Goal: Task Accomplishment & Management: Manage account settings

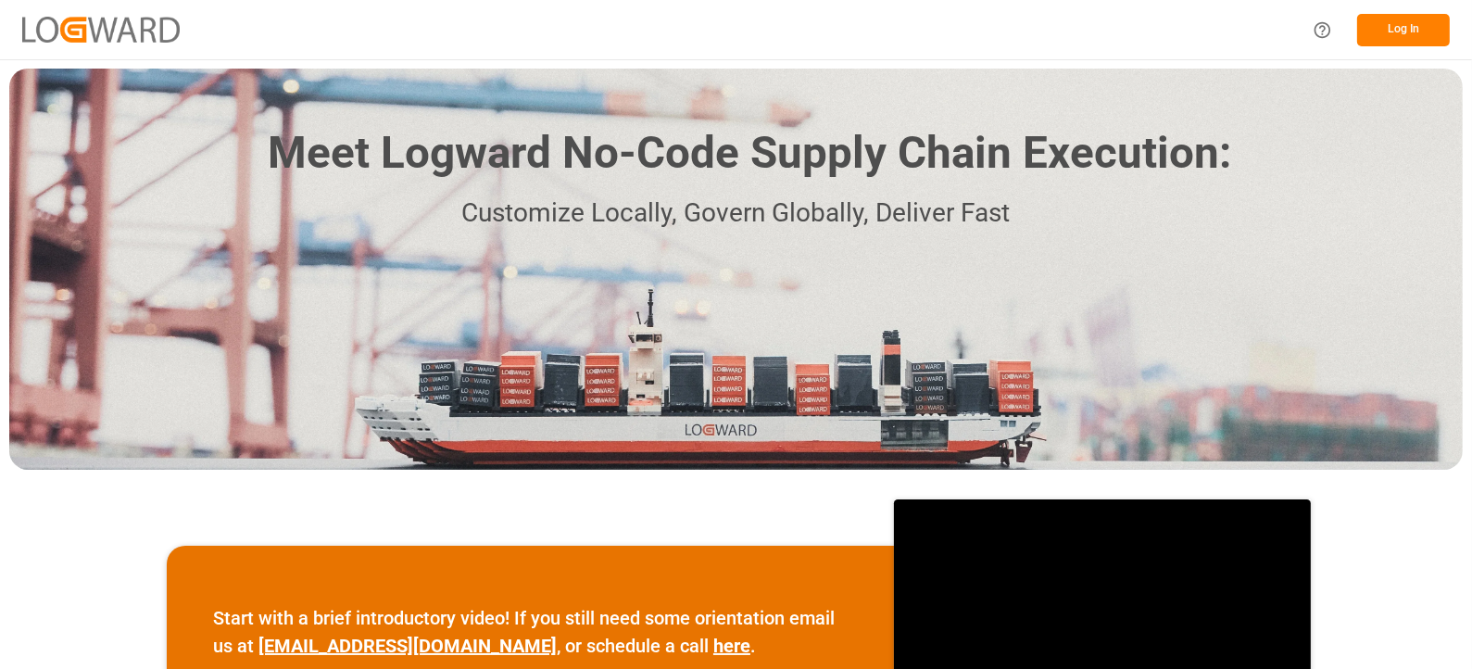
click at [1388, 25] on button "Log In" at bounding box center [1403, 30] width 93 height 32
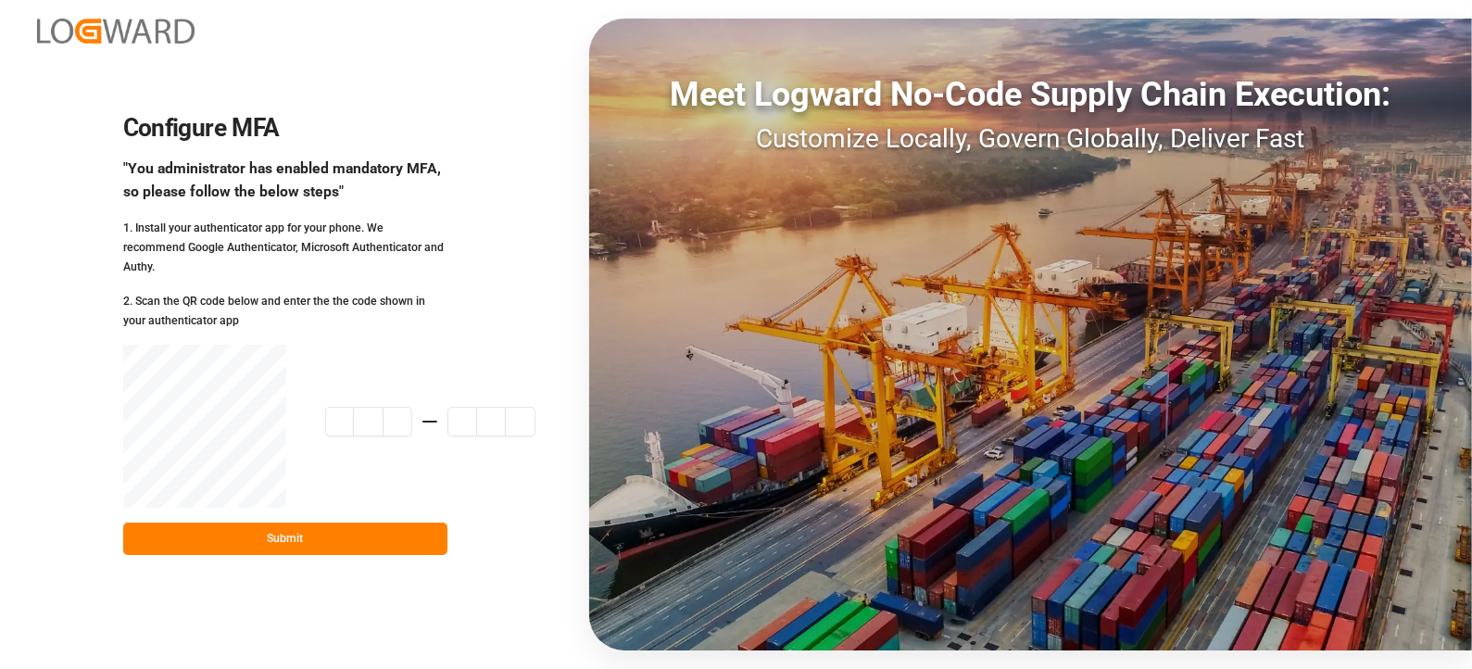
click at [308, 544] on button "Submit" at bounding box center [285, 538] width 324 height 32
click at [232, 328] on div "Configure MFA "You administrator has enabled mandatory MFA, so please follow th…" at bounding box center [285, 334] width 324 height 441
click at [160, 298] on div "2. Scan the QR code below and enter the the code shown in your authenticator app" at bounding box center [285, 310] width 324 height 39
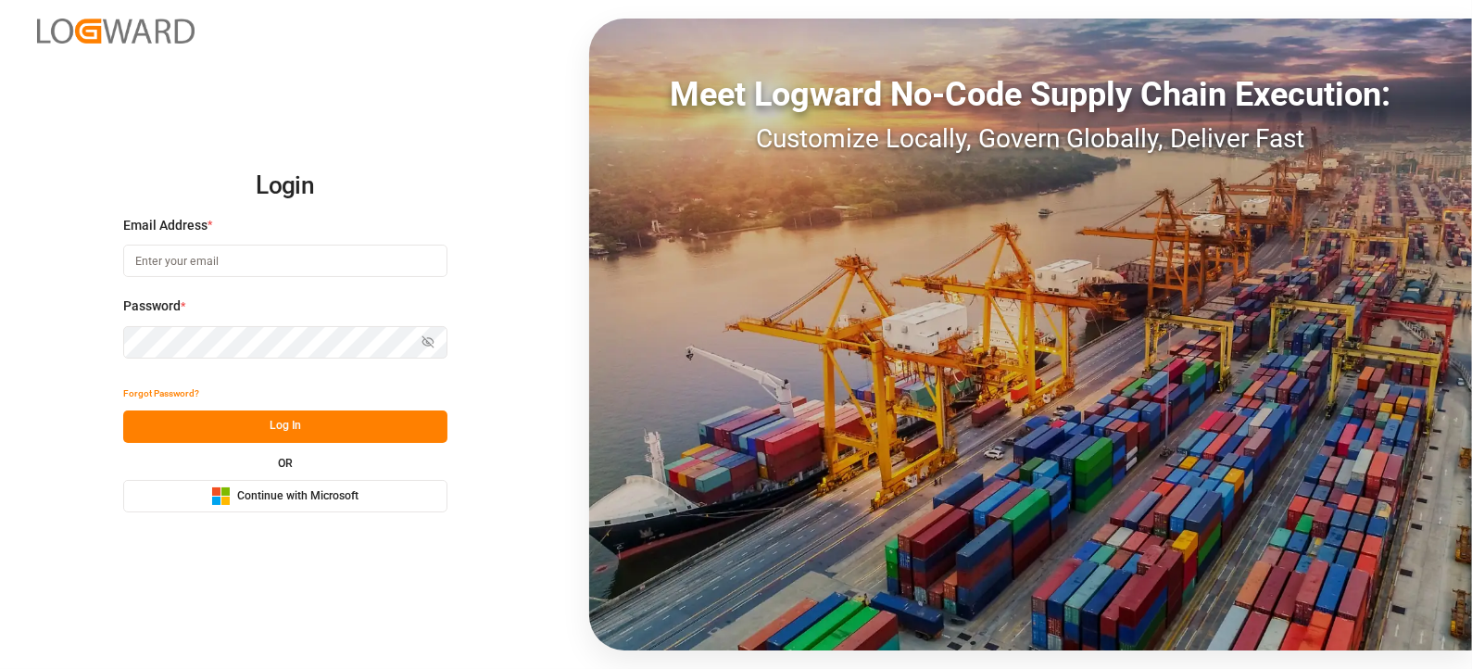
click at [241, 500] on span "Continue with Microsoft" at bounding box center [297, 496] width 121 height 17
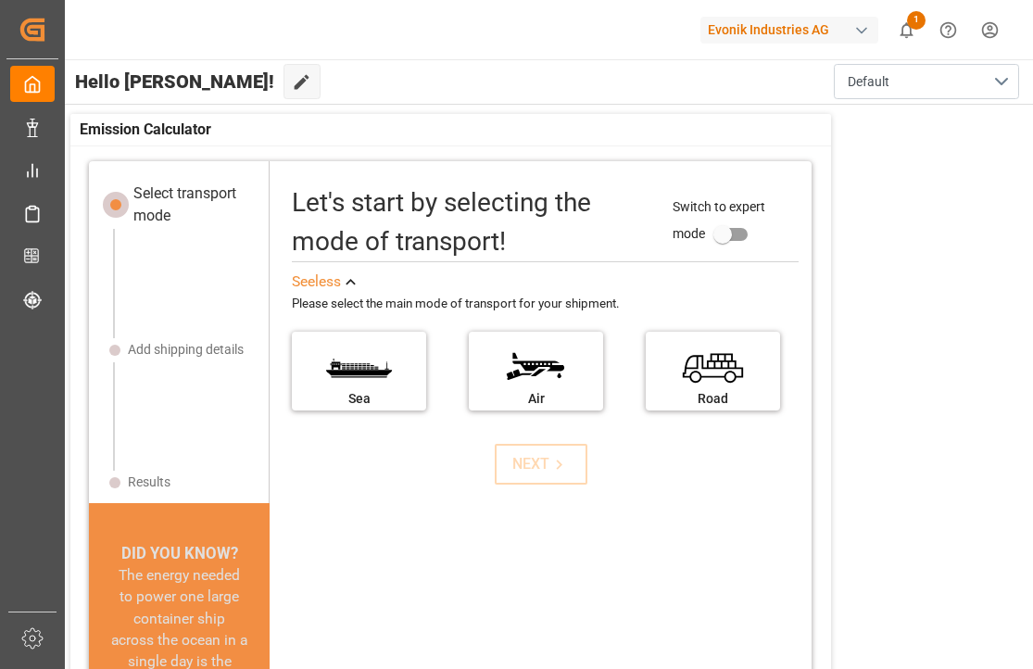
click at [548, 32] on div at bounding box center [610, 30] width 156 height 32
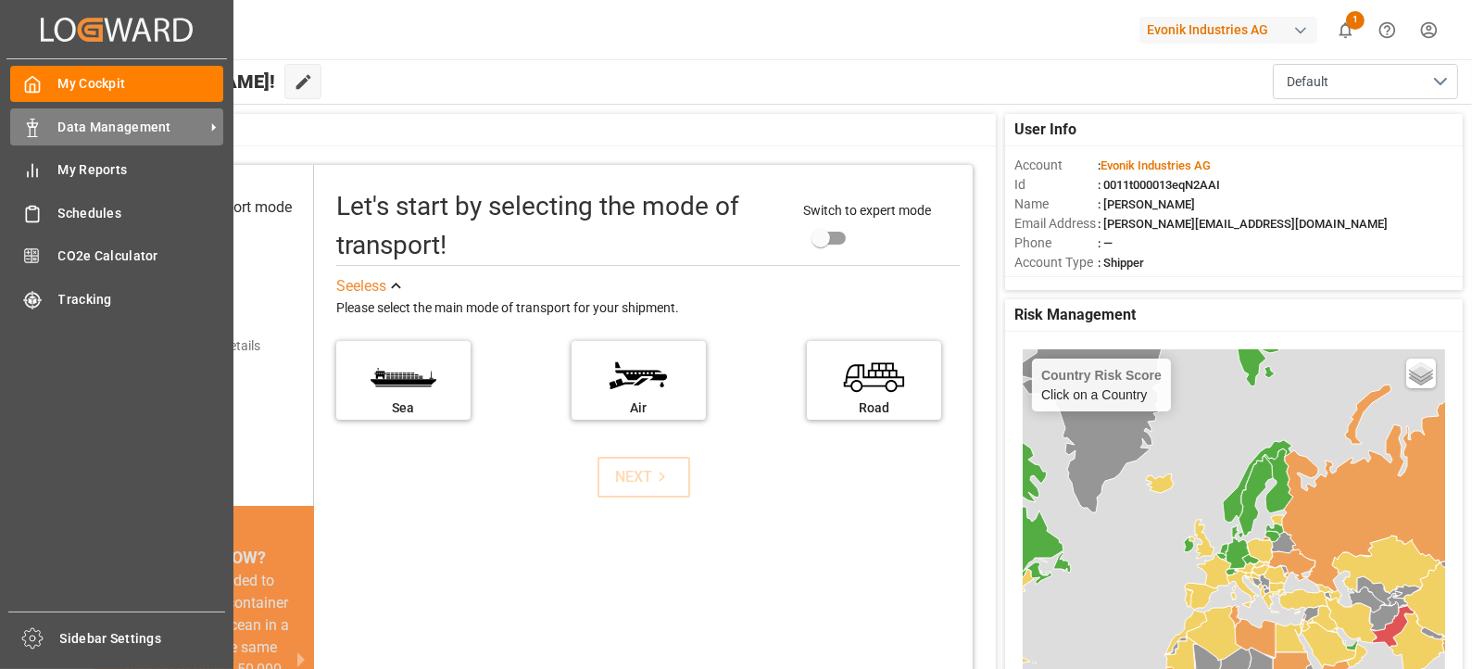
click at [58, 118] on span "Data Management" at bounding box center [131, 127] width 146 height 19
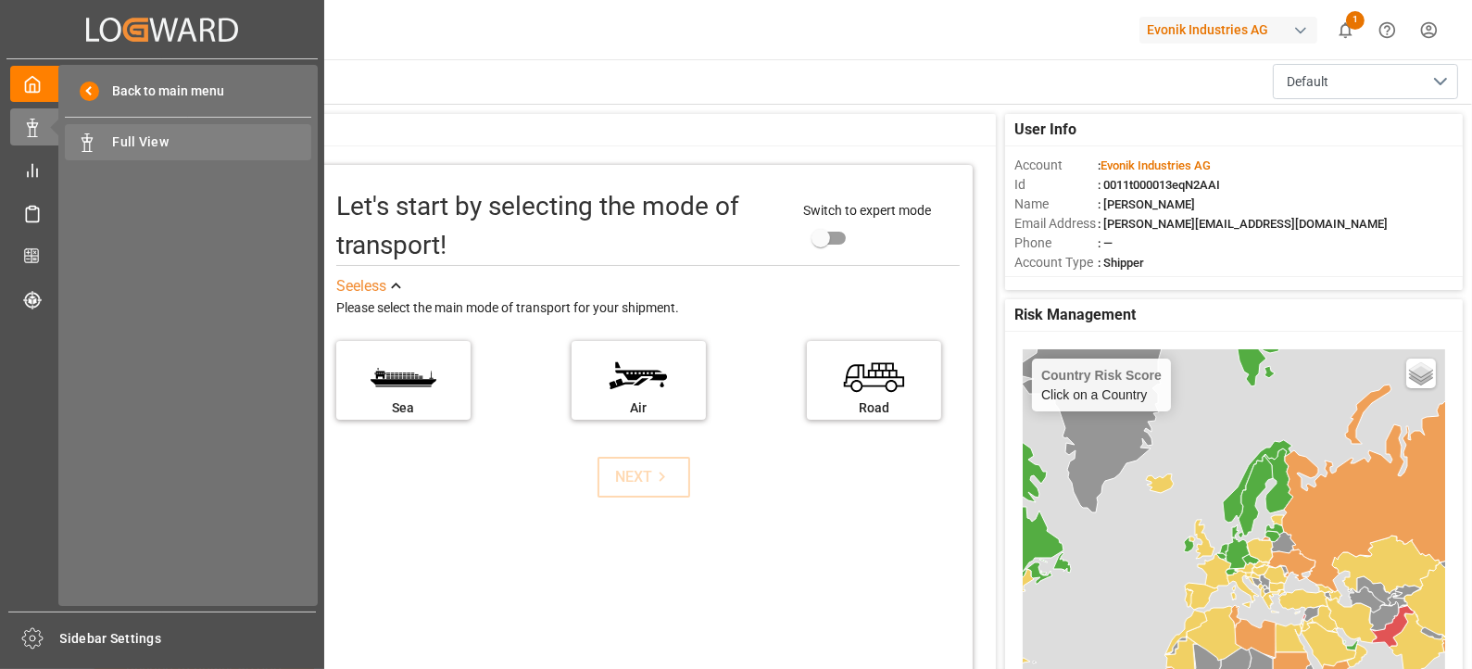
click at [185, 145] on span "Full View" at bounding box center [212, 141] width 199 height 19
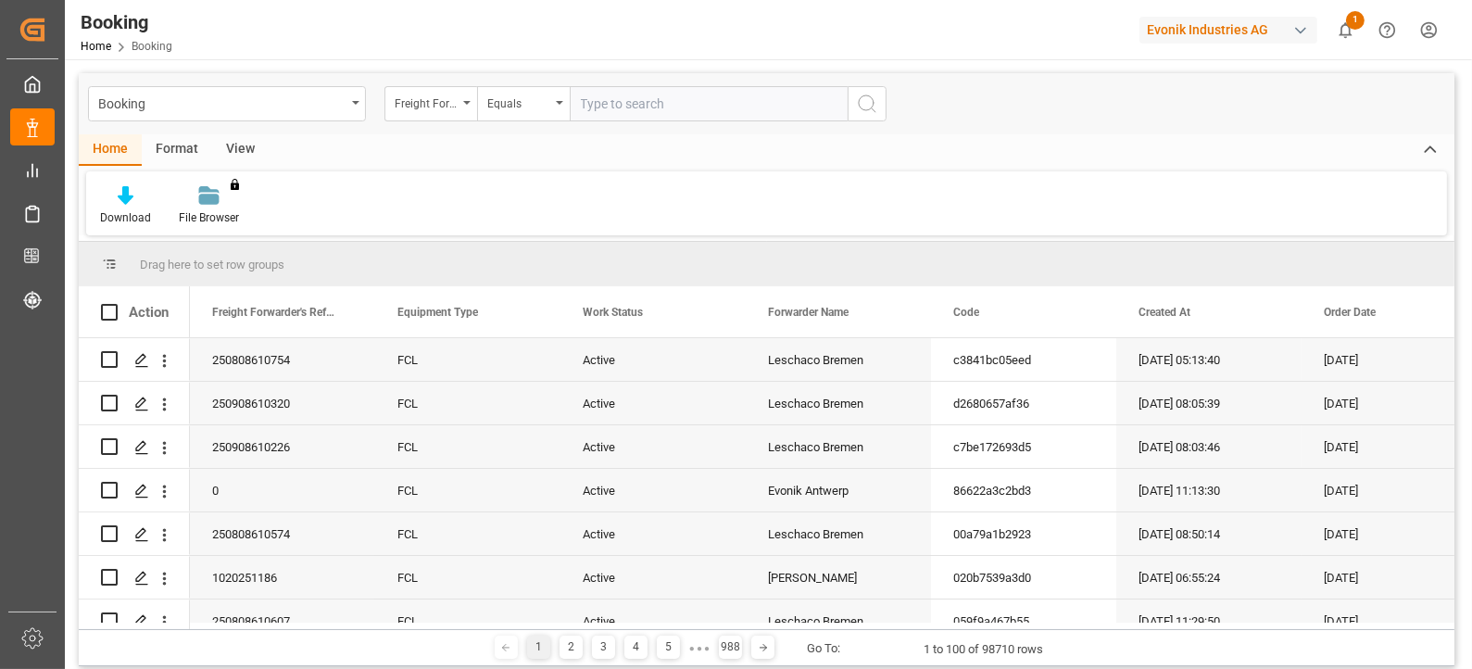
click at [178, 142] on div "Format" at bounding box center [177, 149] width 70 height 31
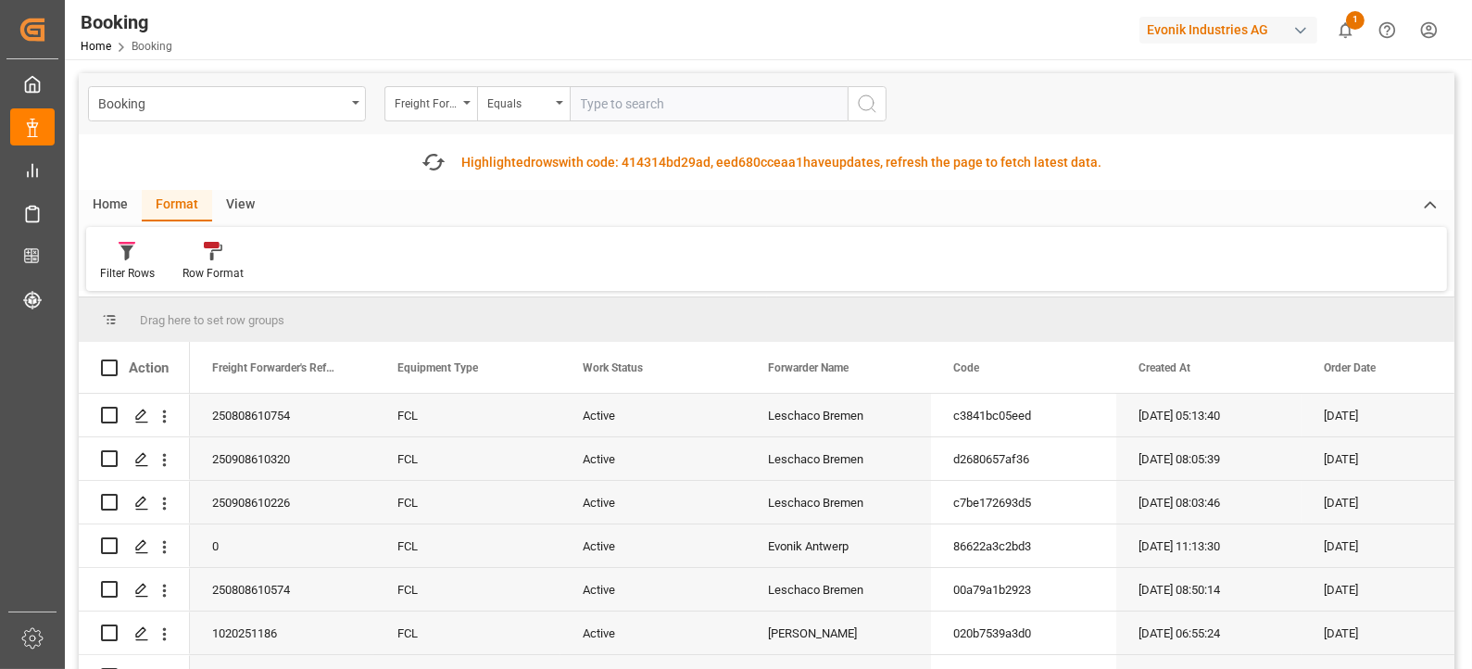
click at [227, 207] on div "View" at bounding box center [240, 205] width 56 height 31
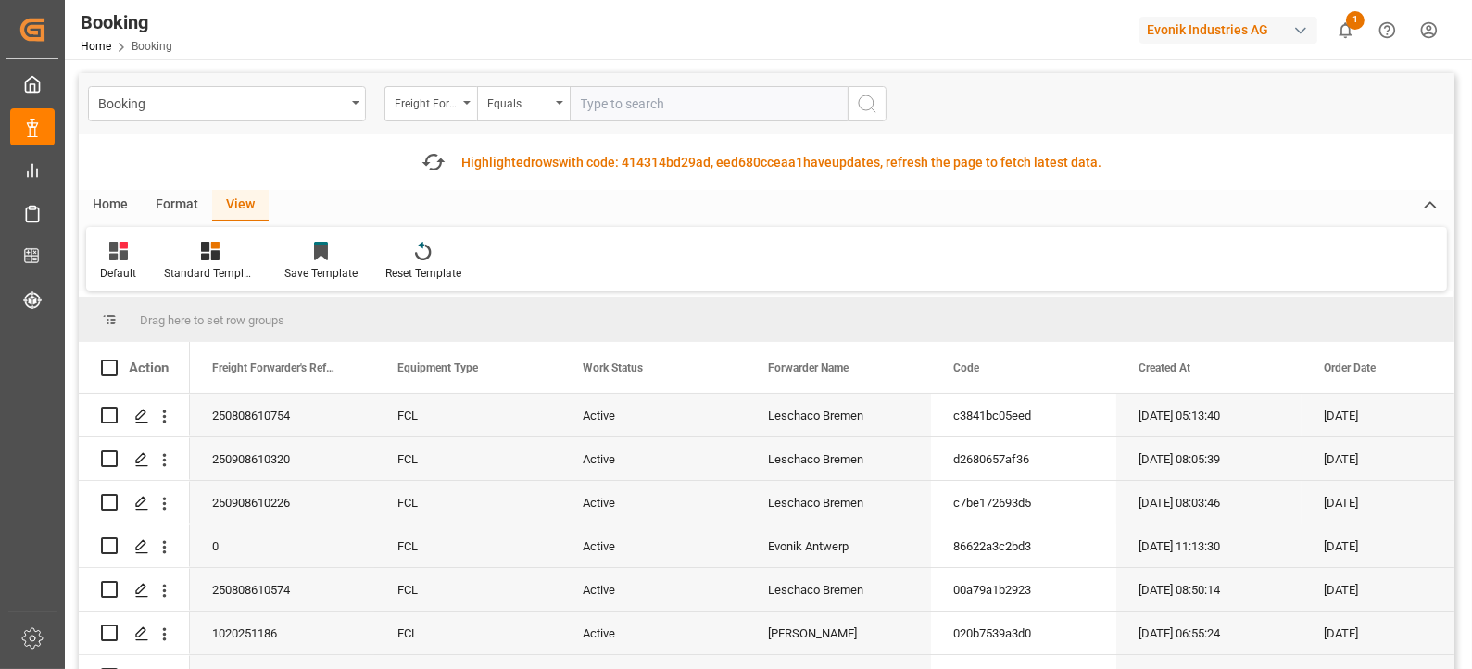
click at [103, 206] on div "Home" at bounding box center [110, 205] width 63 height 31
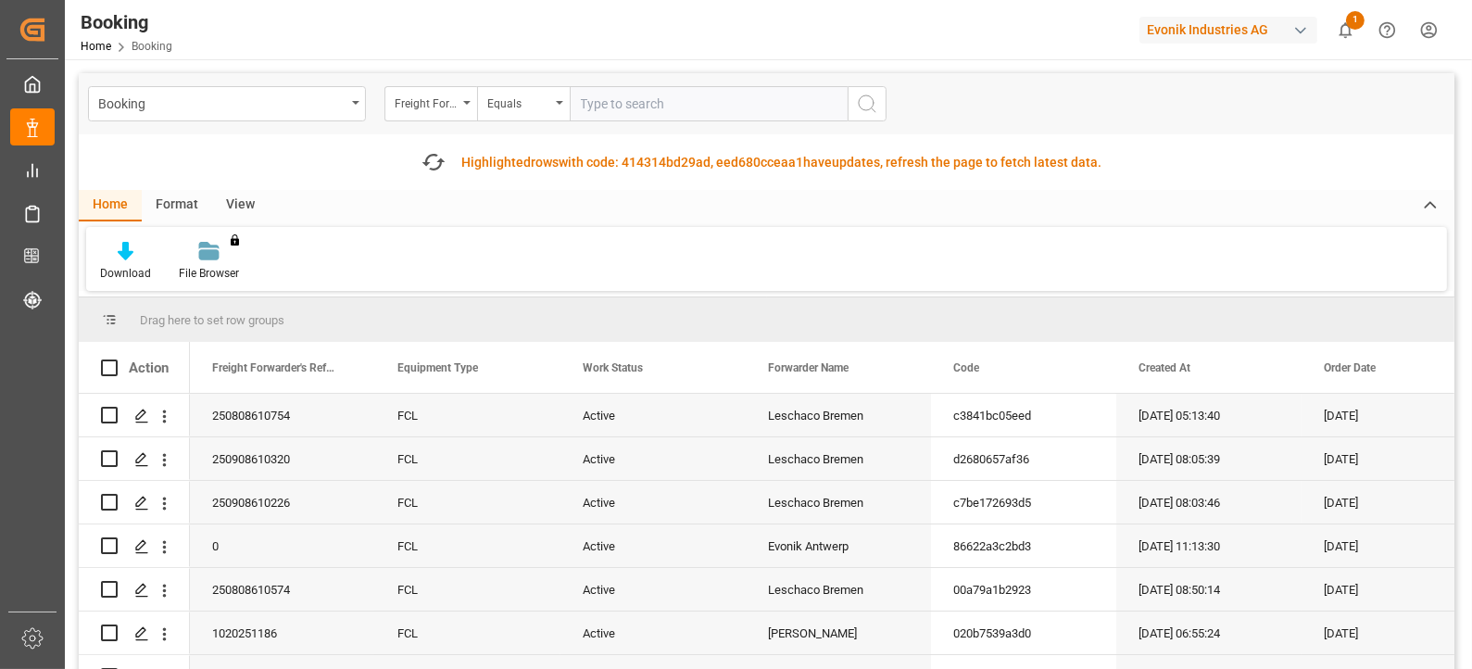
click at [1301, 29] on div "button" at bounding box center [1300, 30] width 19 height 19
click at [1435, 91] on html "Created by potrace 1.15, written by [PERSON_NAME] [DATE]-[DATE] Created by potr…" at bounding box center [736, 334] width 1472 height 669
click at [1353, 27] on span "1" at bounding box center [1355, 20] width 19 height 19
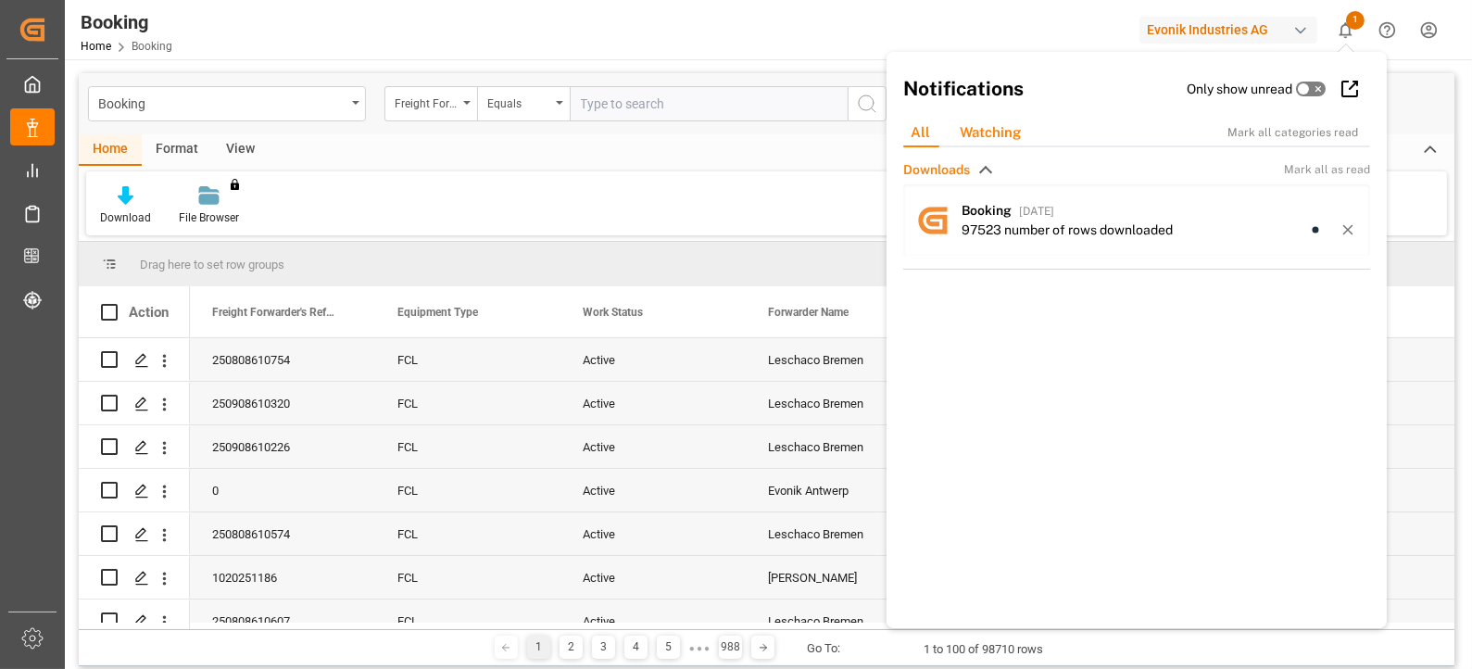
click at [958, 136] on div "Watching" at bounding box center [990, 133] width 91 height 29
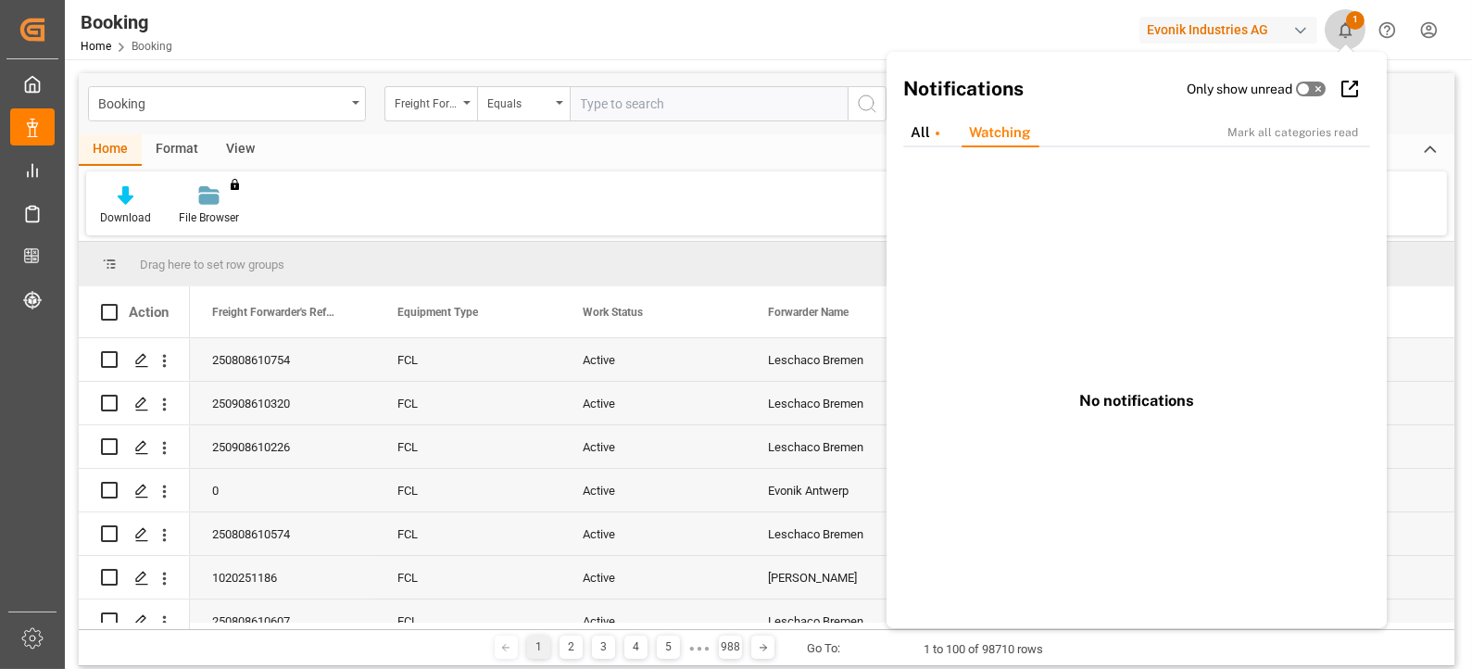
click at [1346, 30] on icon "show 1 new notifications" at bounding box center [1344, 29] width 19 height 19
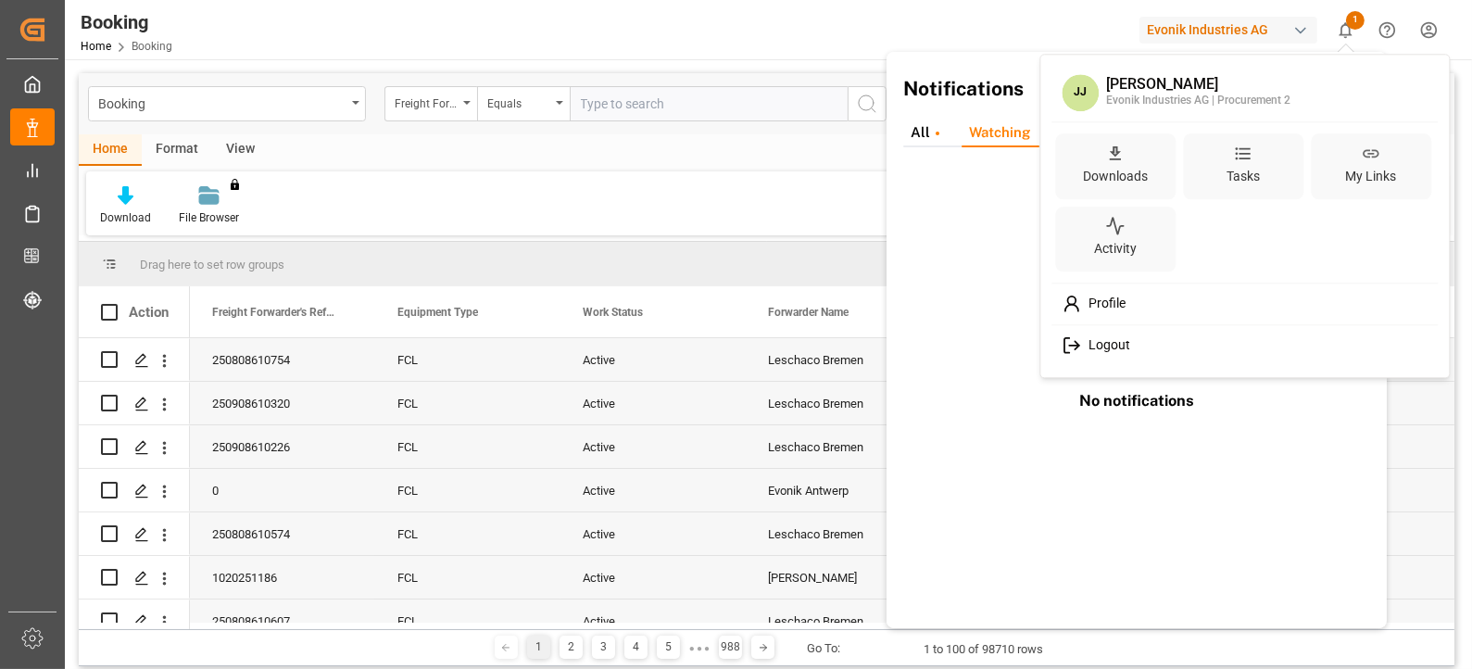
click at [1437, 24] on html "Created by potrace 1.15, written by [PERSON_NAME] [DATE]-[DATE] Created by potr…" at bounding box center [736, 334] width 1472 height 669
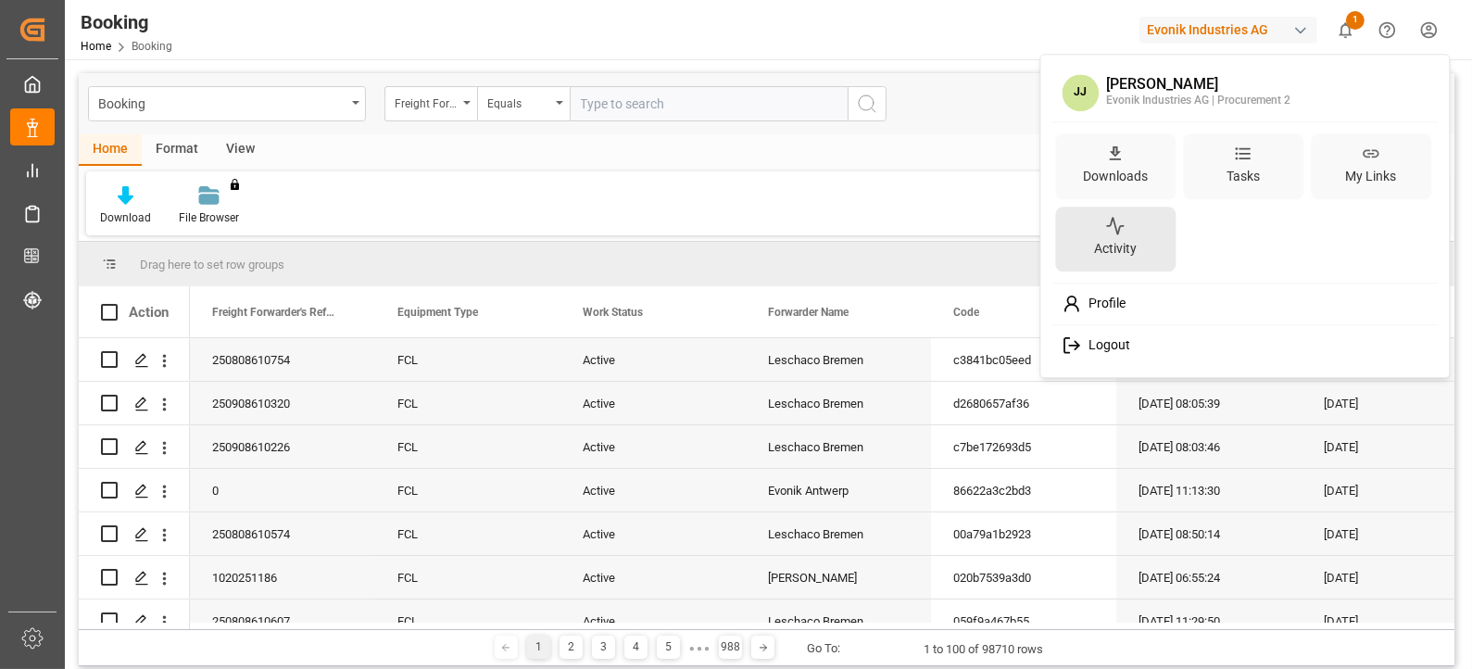
click at [1097, 244] on div "Activity" at bounding box center [1115, 249] width 50 height 27
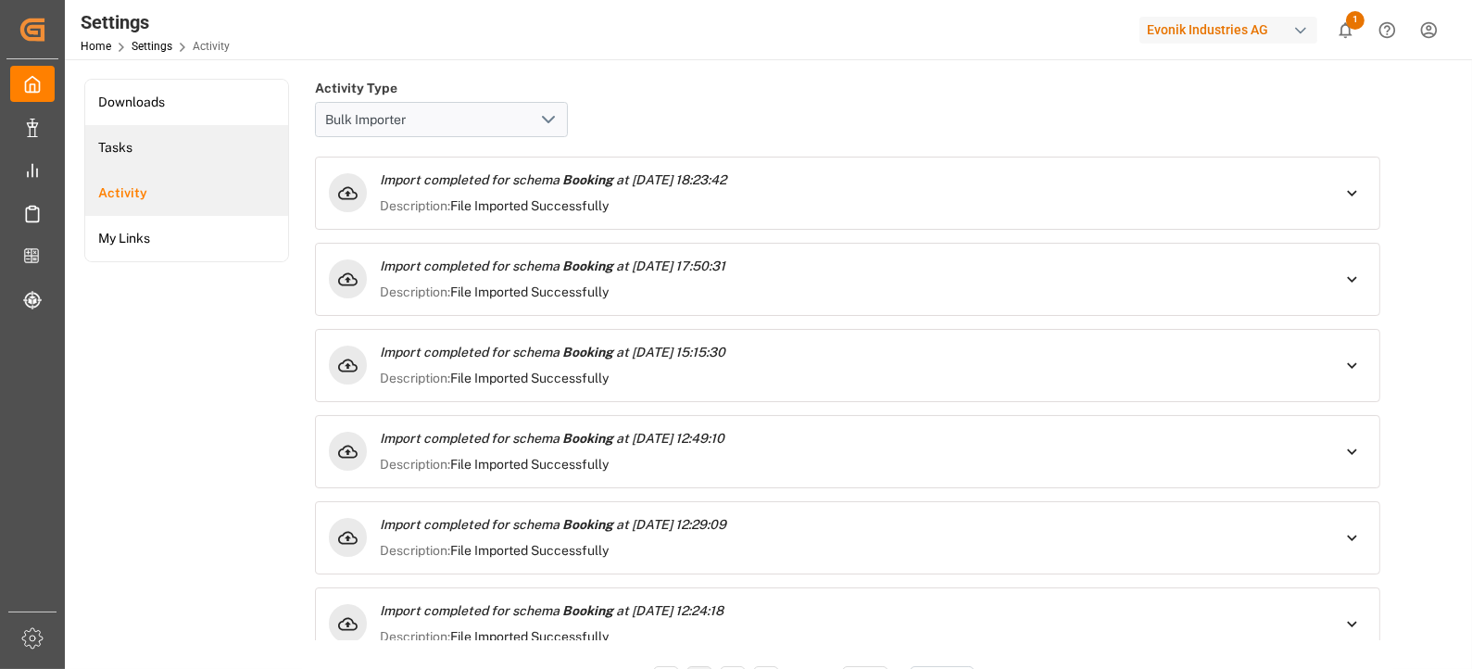
click at [185, 154] on li "Tasks" at bounding box center [186, 147] width 203 height 45
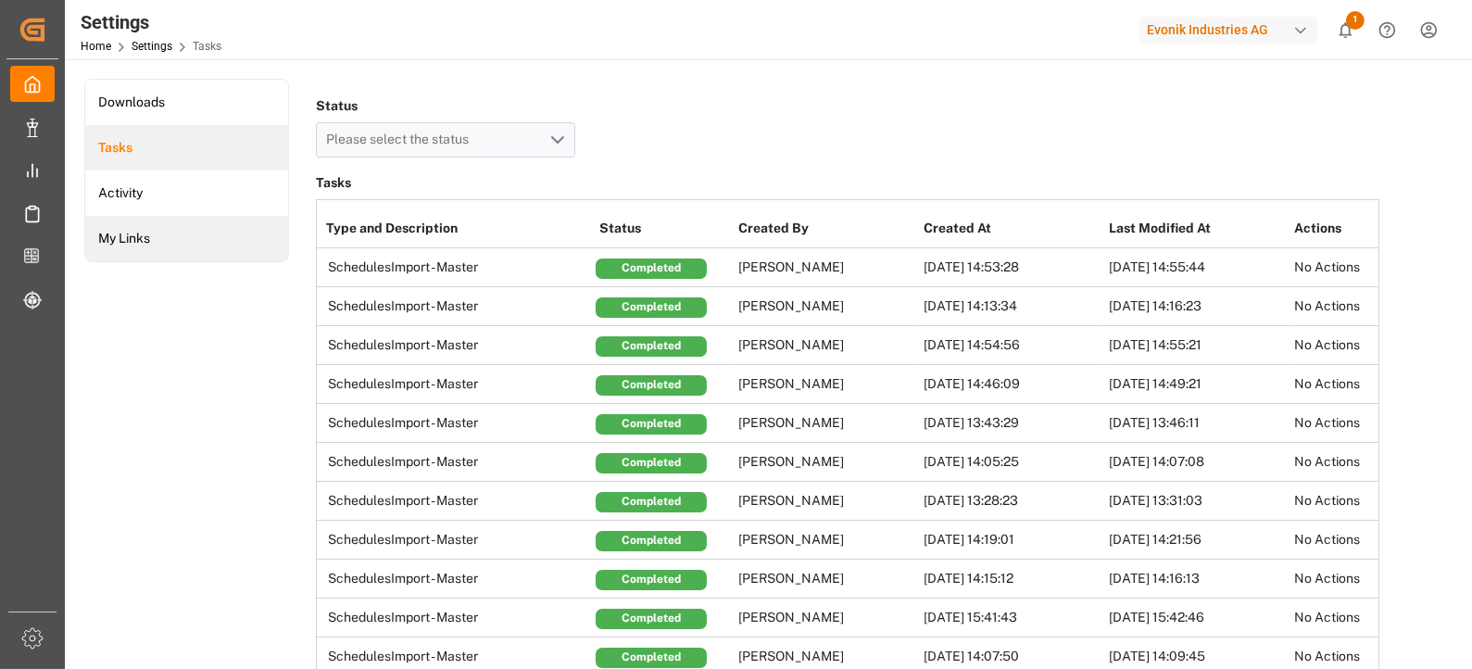
click at [155, 234] on li "My Links" at bounding box center [186, 238] width 203 height 45
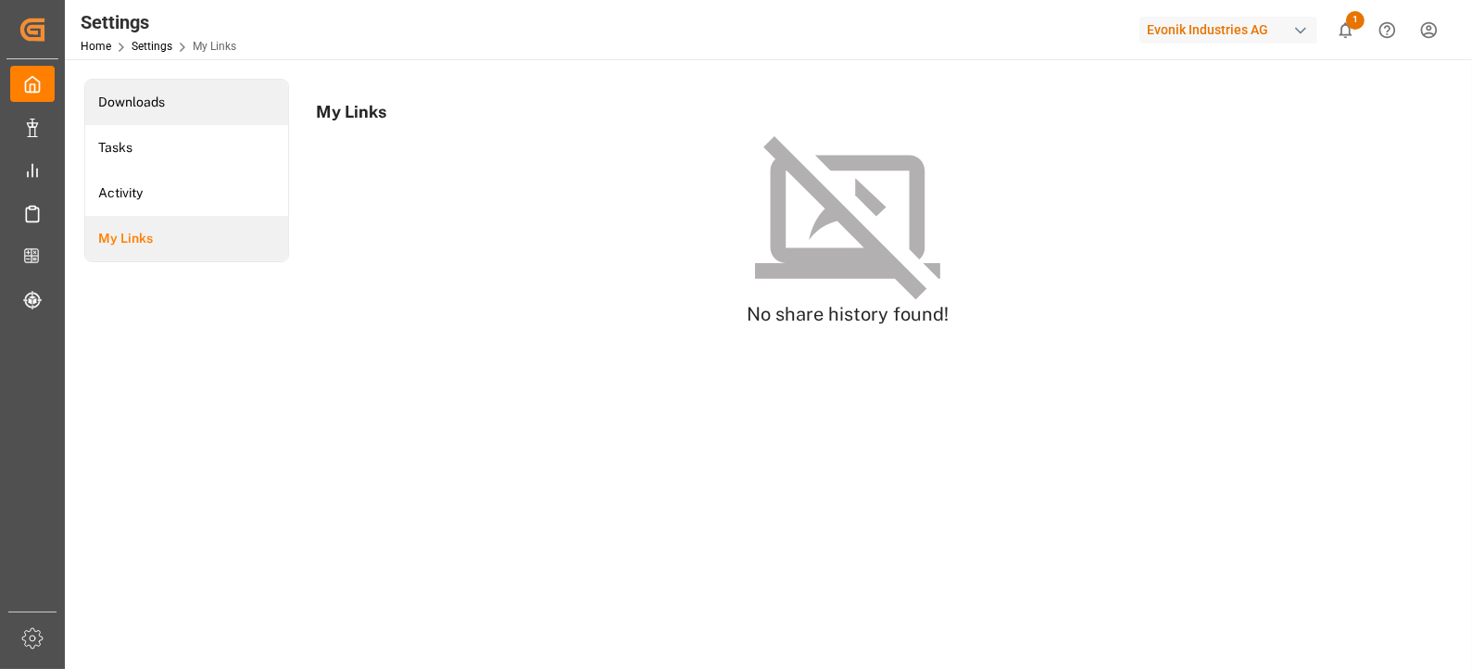
click at [157, 122] on li "Downloads" at bounding box center [186, 102] width 203 height 45
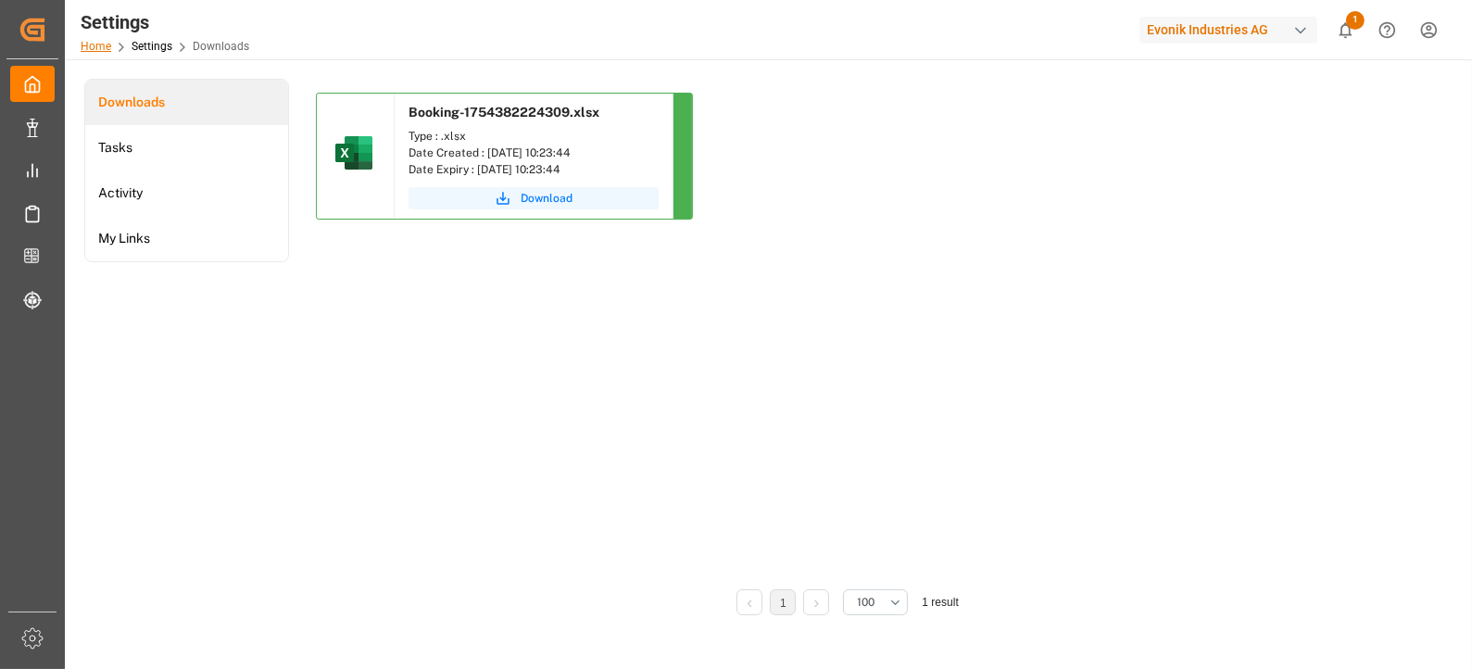
click at [107, 44] on link "Home" at bounding box center [96, 46] width 31 height 13
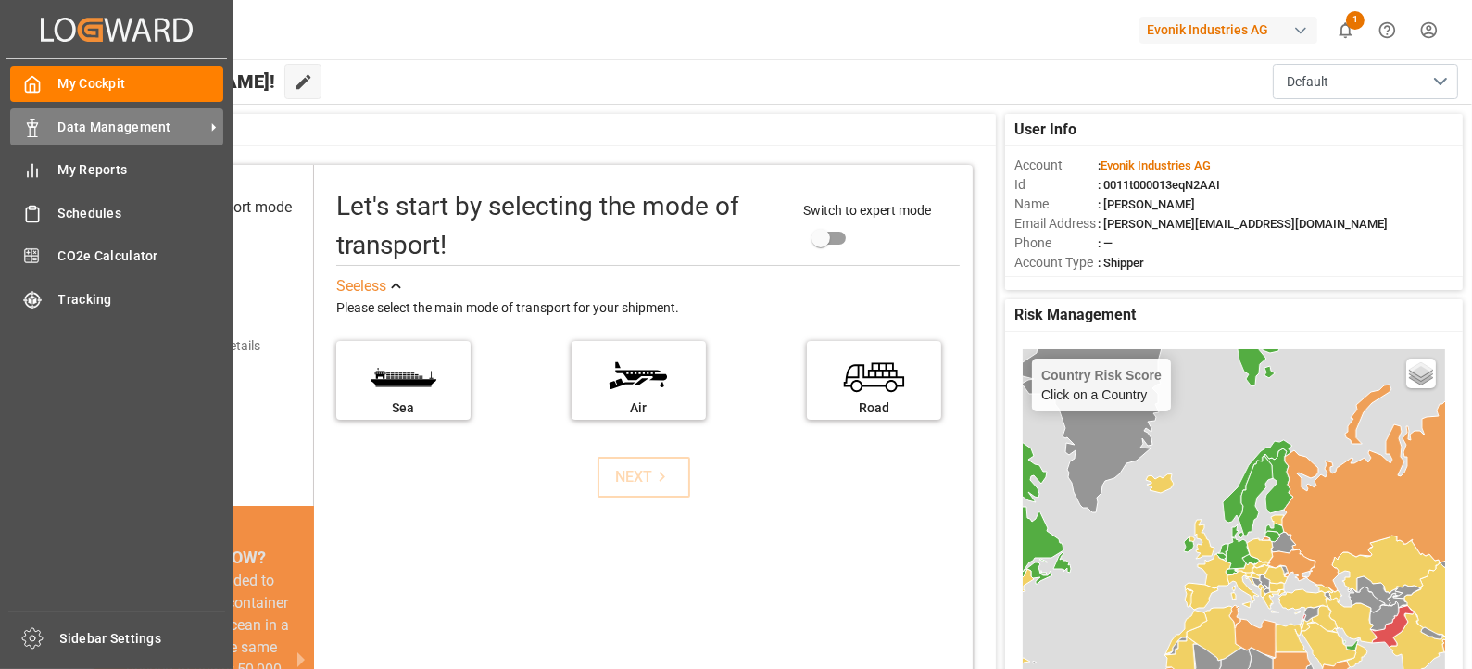
click at [69, 128] on span "Data Management" at bounding box center [131, 127] width 146 height 19
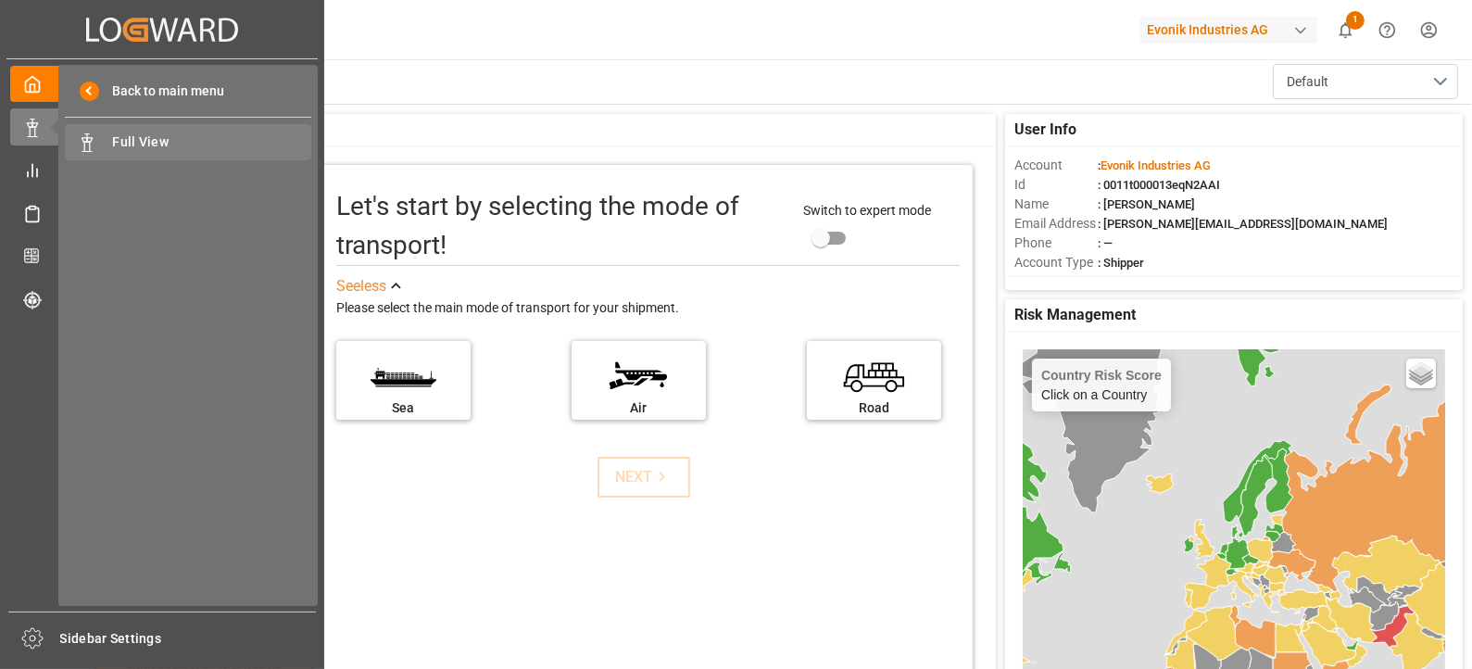
click at [142, 150] on span "Full View" at bounding box center [212, 141] width 199 height 19
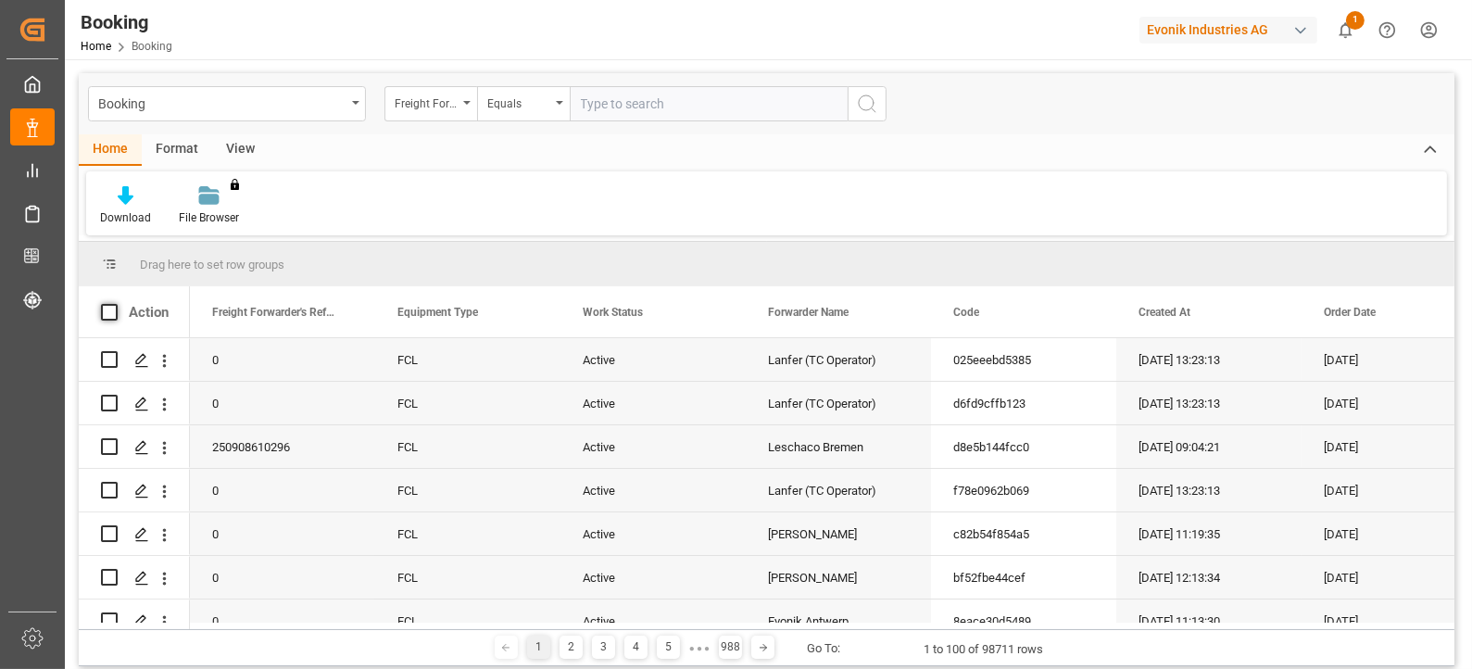
click at [110, 313] on span at bounding box center [109, 312] width 17 height 17
click at [115, 304] on input "checkbox" at bounding box center [115, 304] width 0 height 0
checkbox input "true"
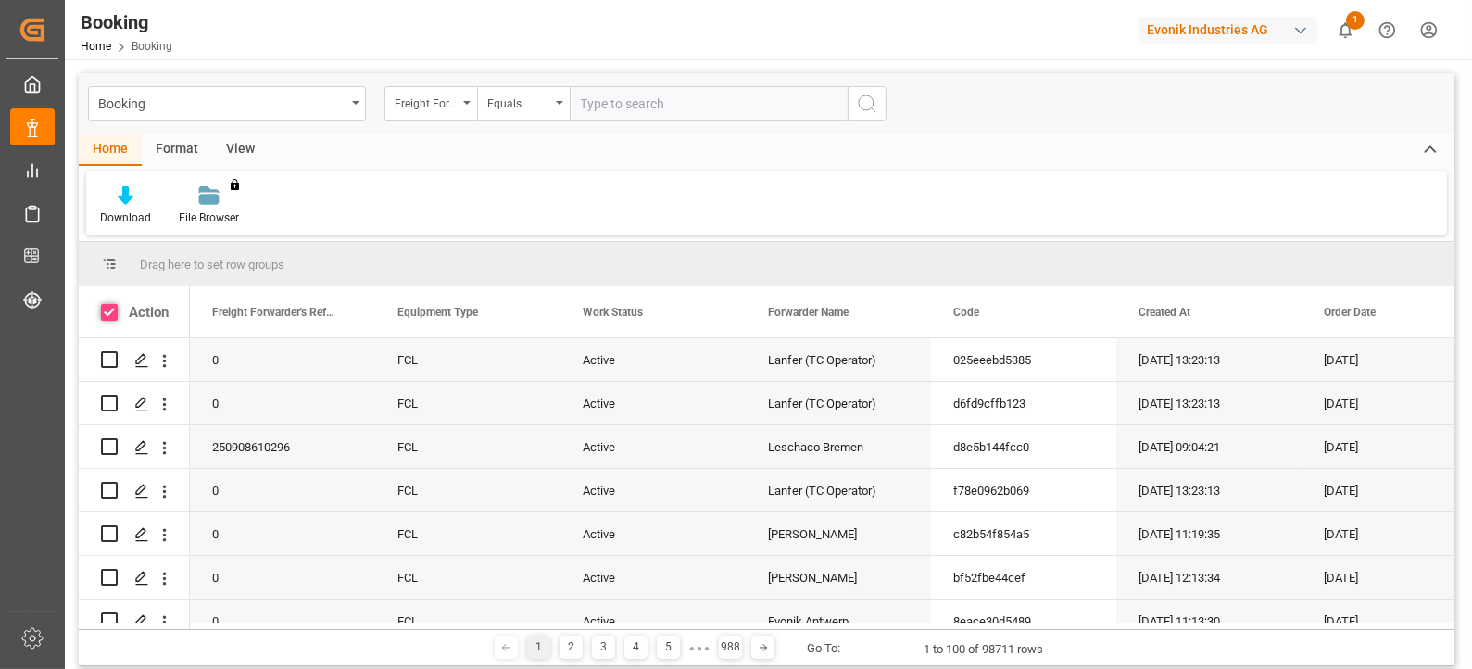
checkbox input "true"
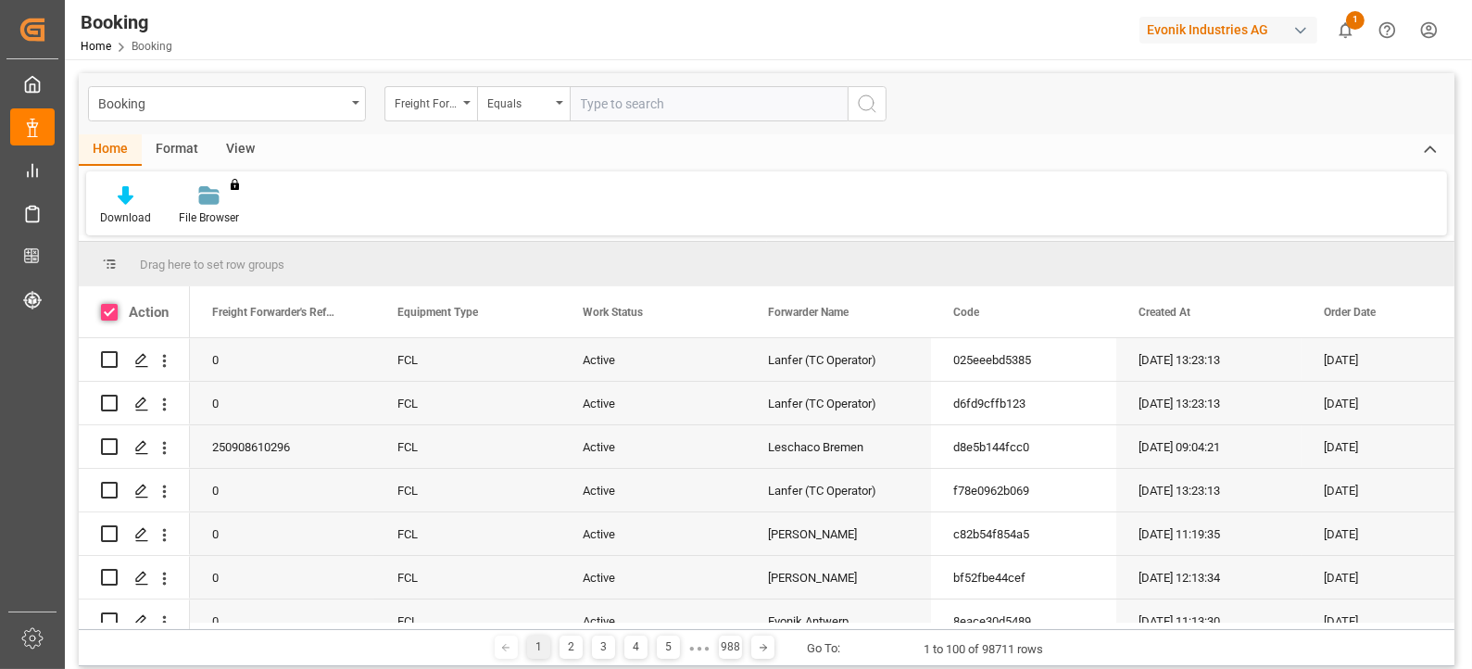
checkbox input "true"
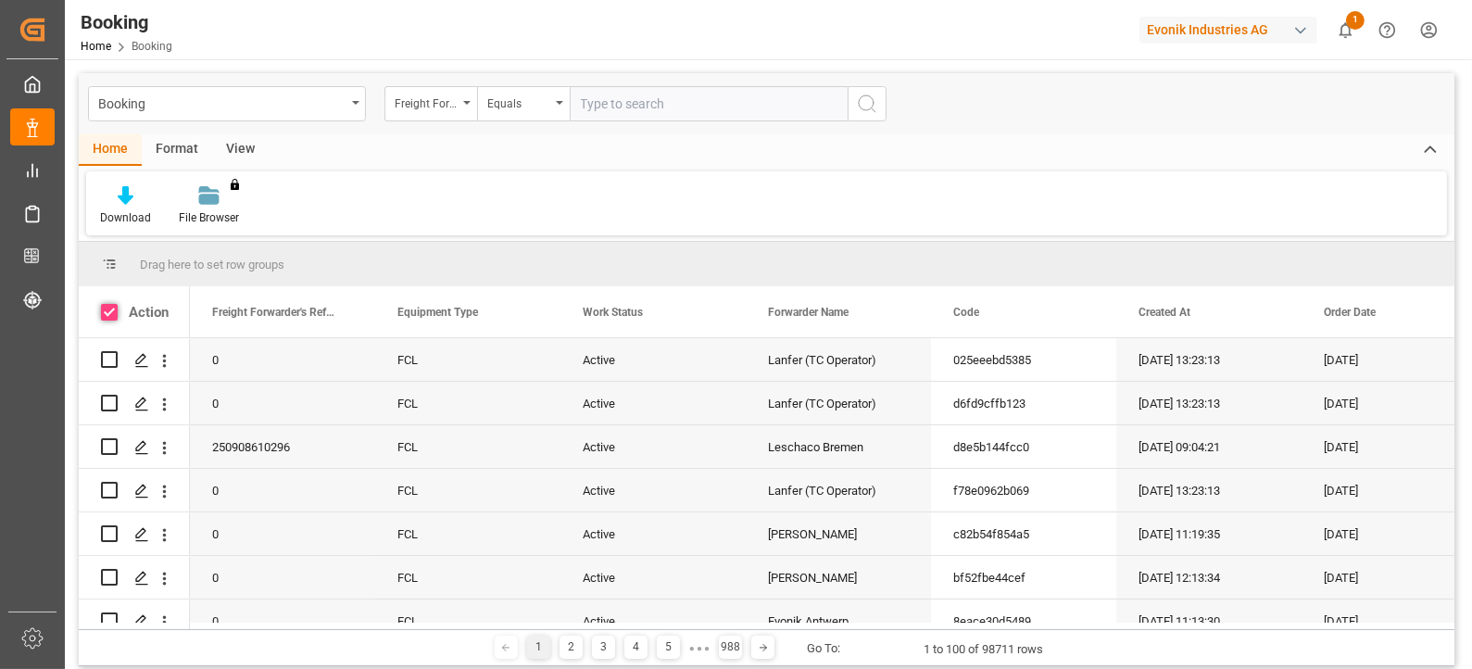
checkbox input "true"
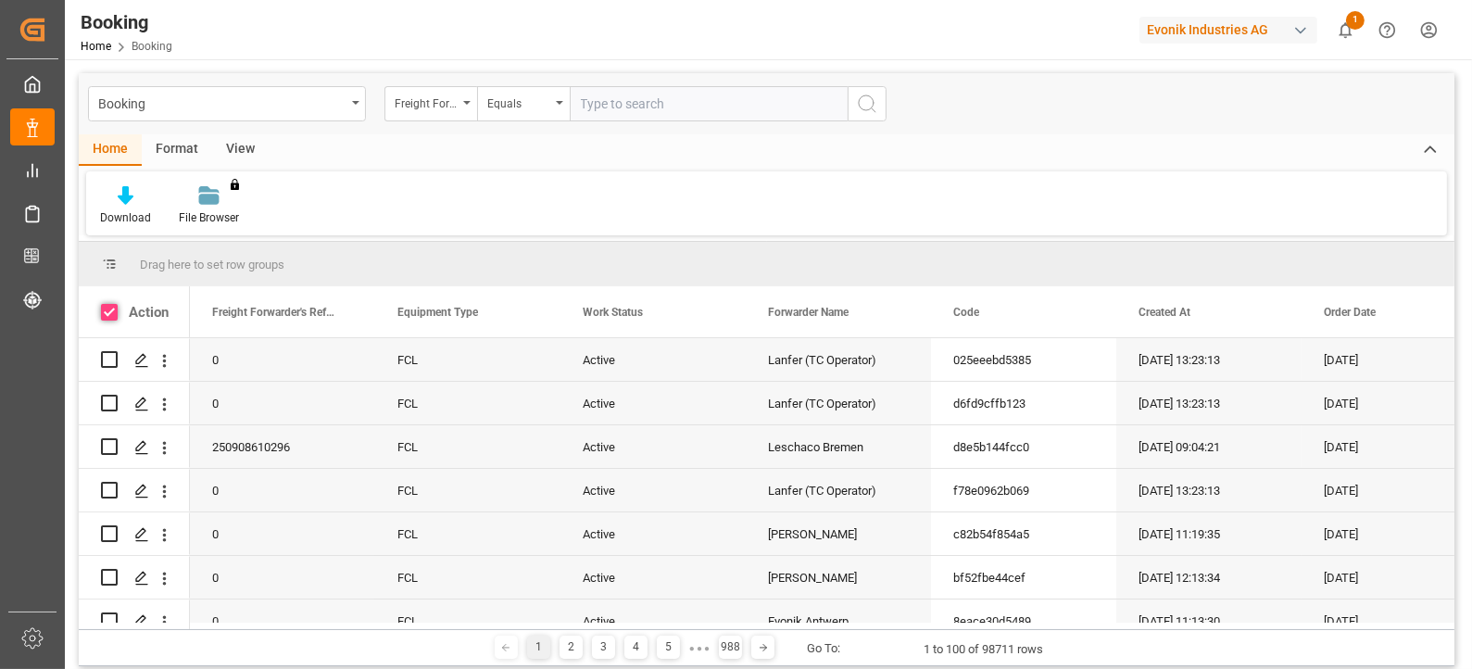
checkbox input "true"
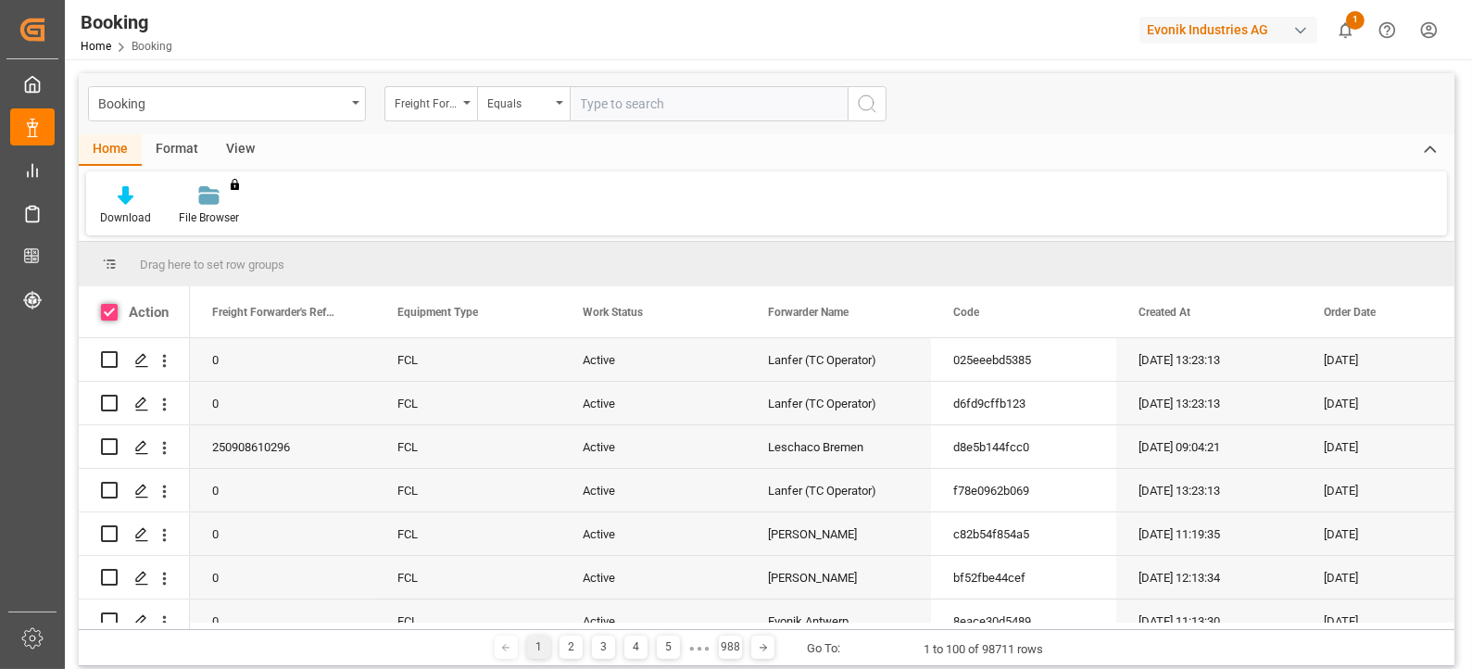
checkbox input "true"
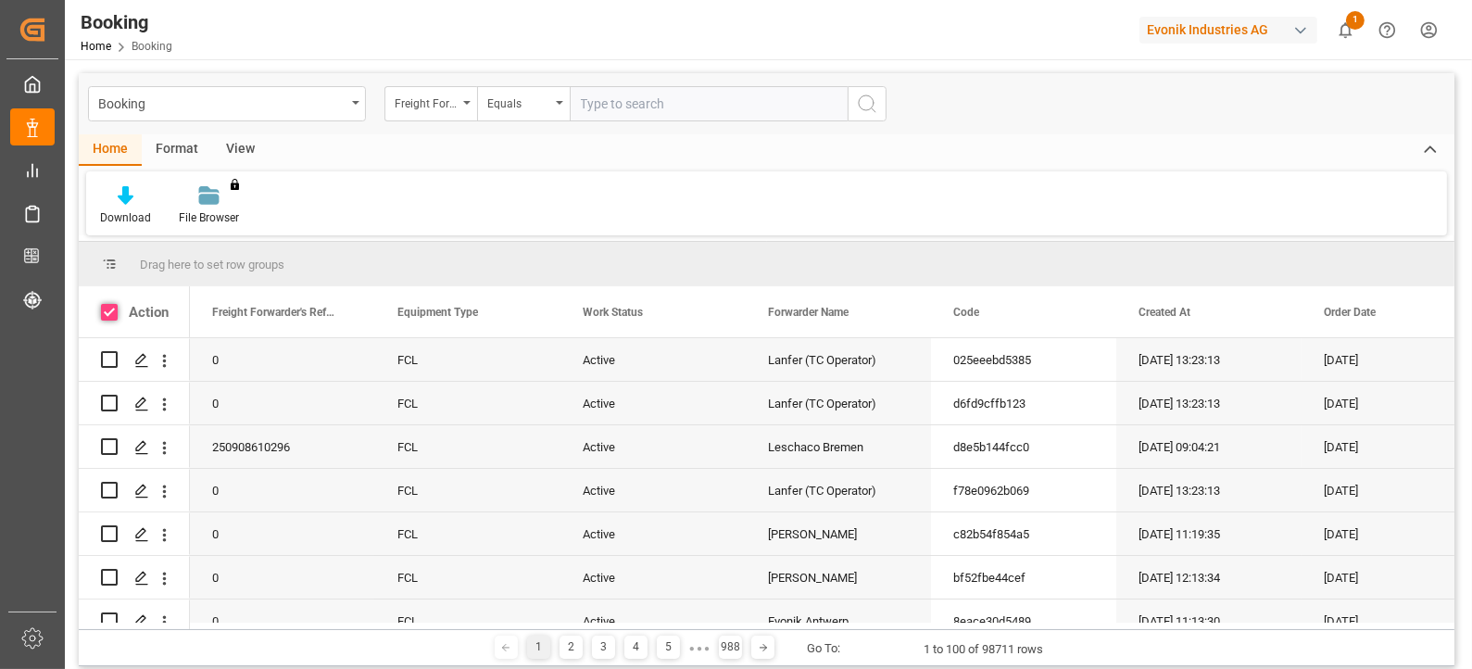
checkbox input "true"
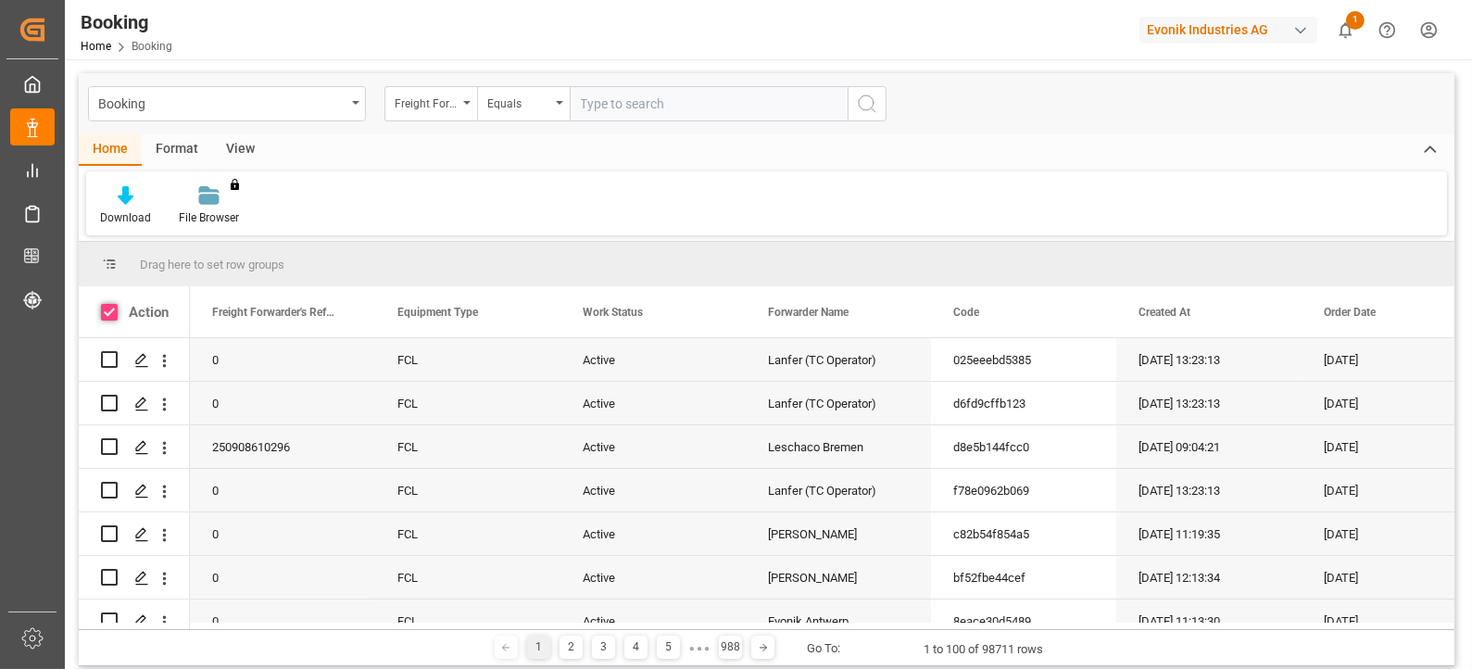
checkbox input "true"
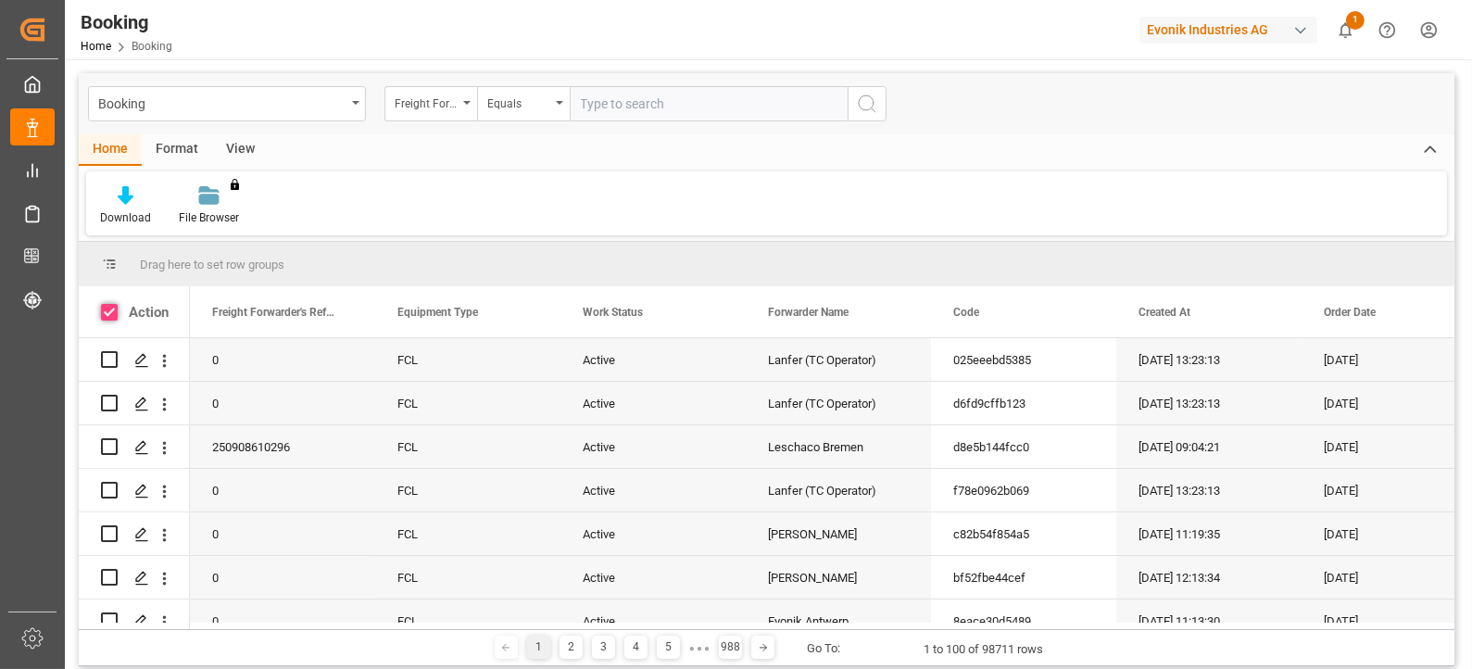
checkbox input "true"
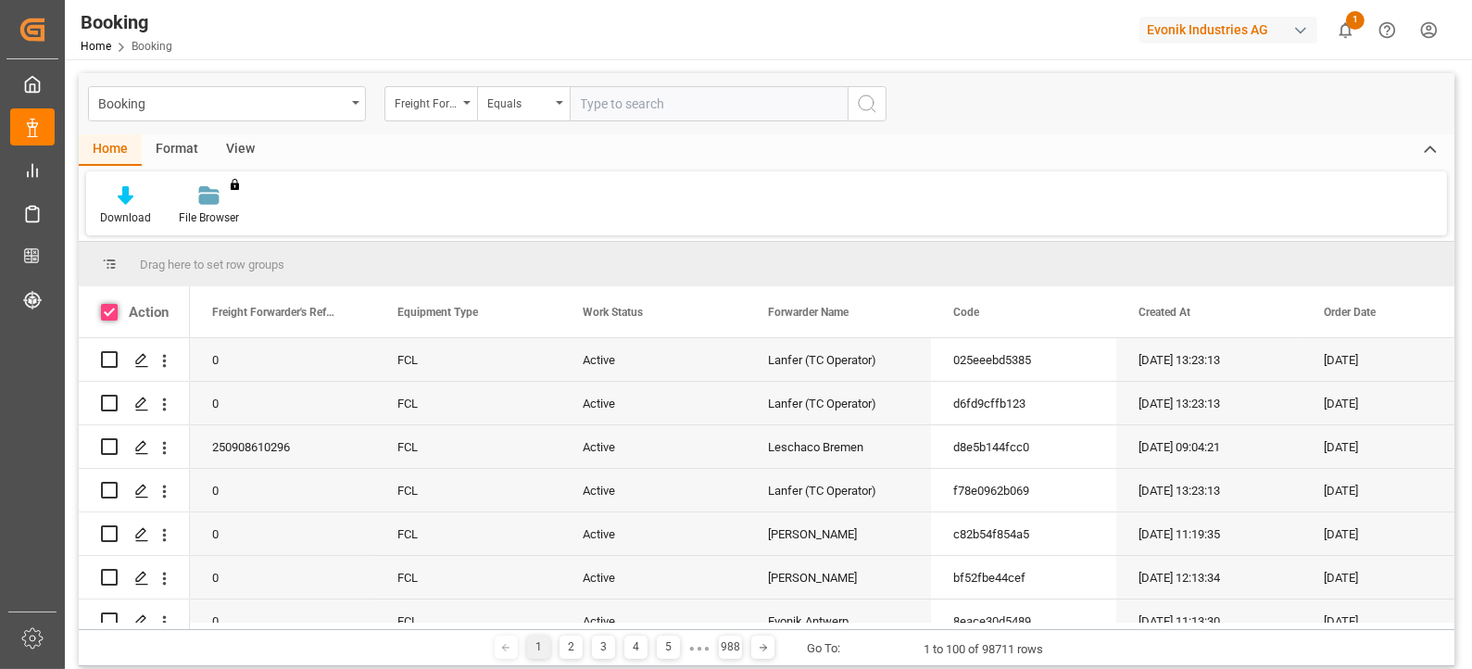
checkbox input "true"
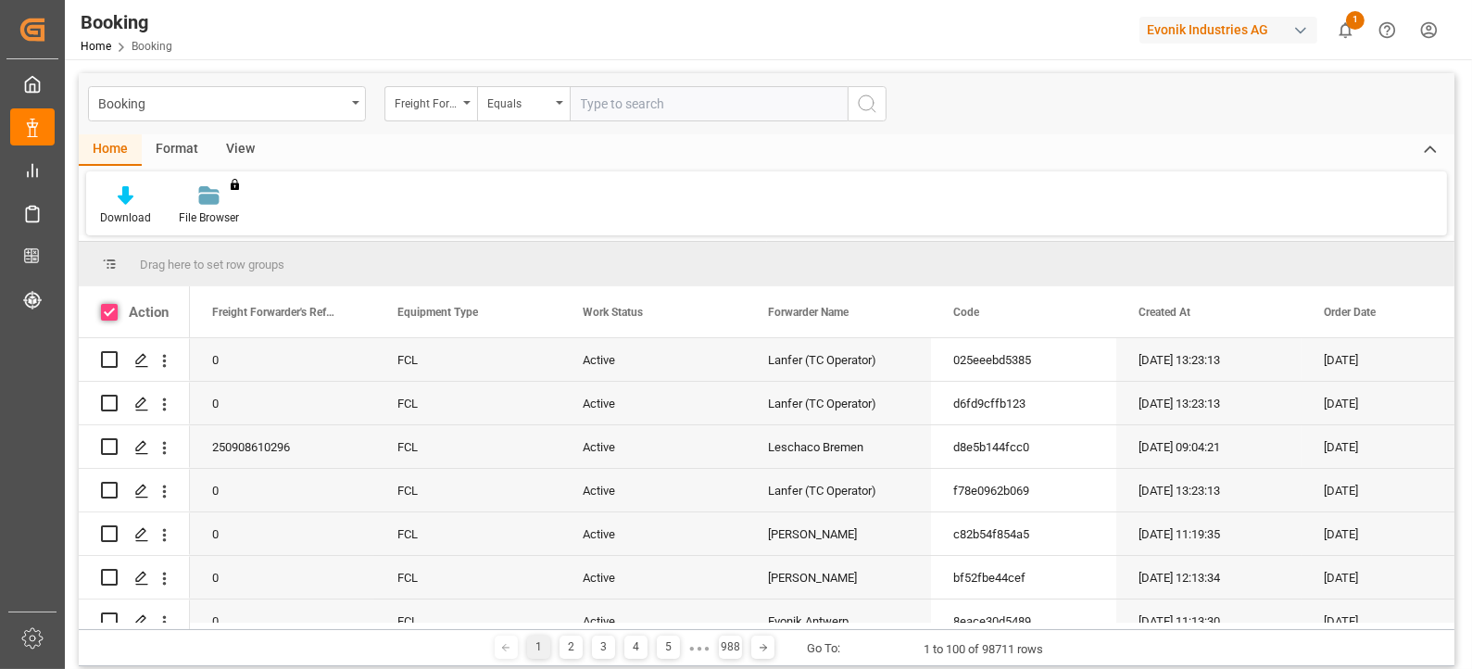
checkbox input "true"
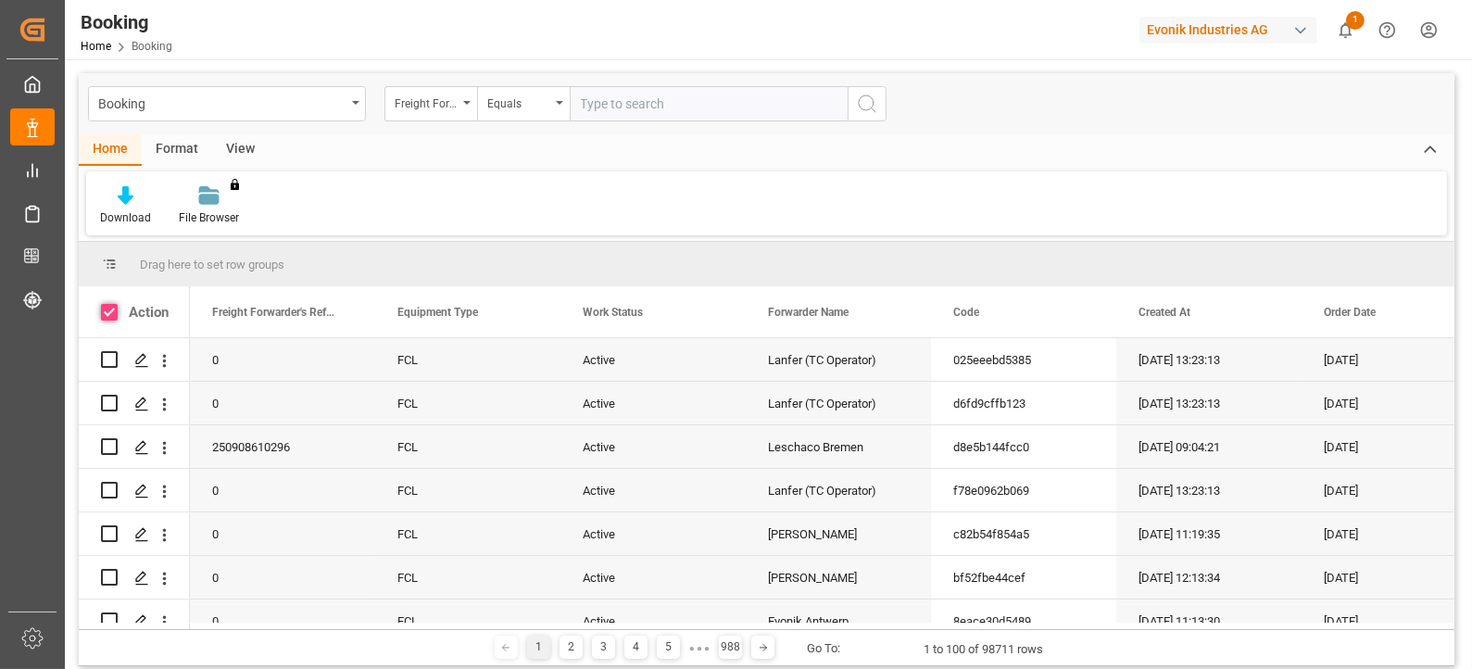
checkbox input "true"
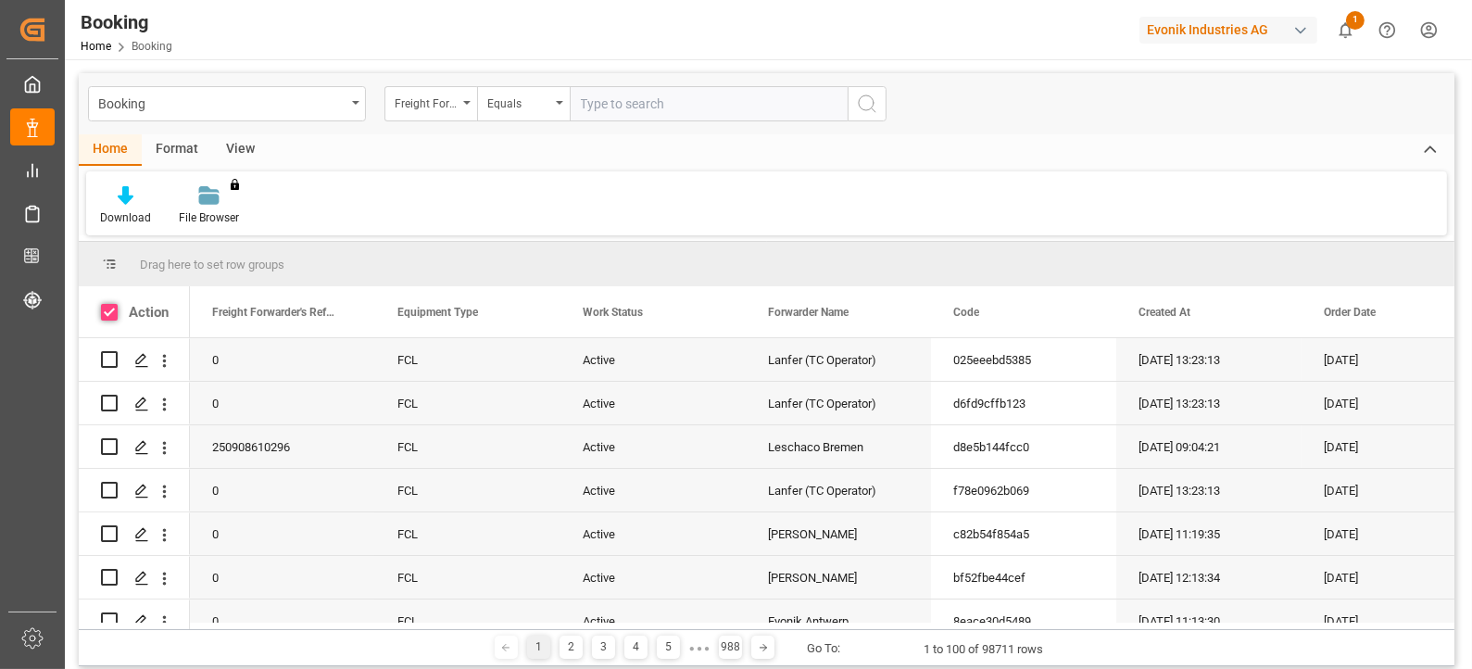
checkbox input "true"
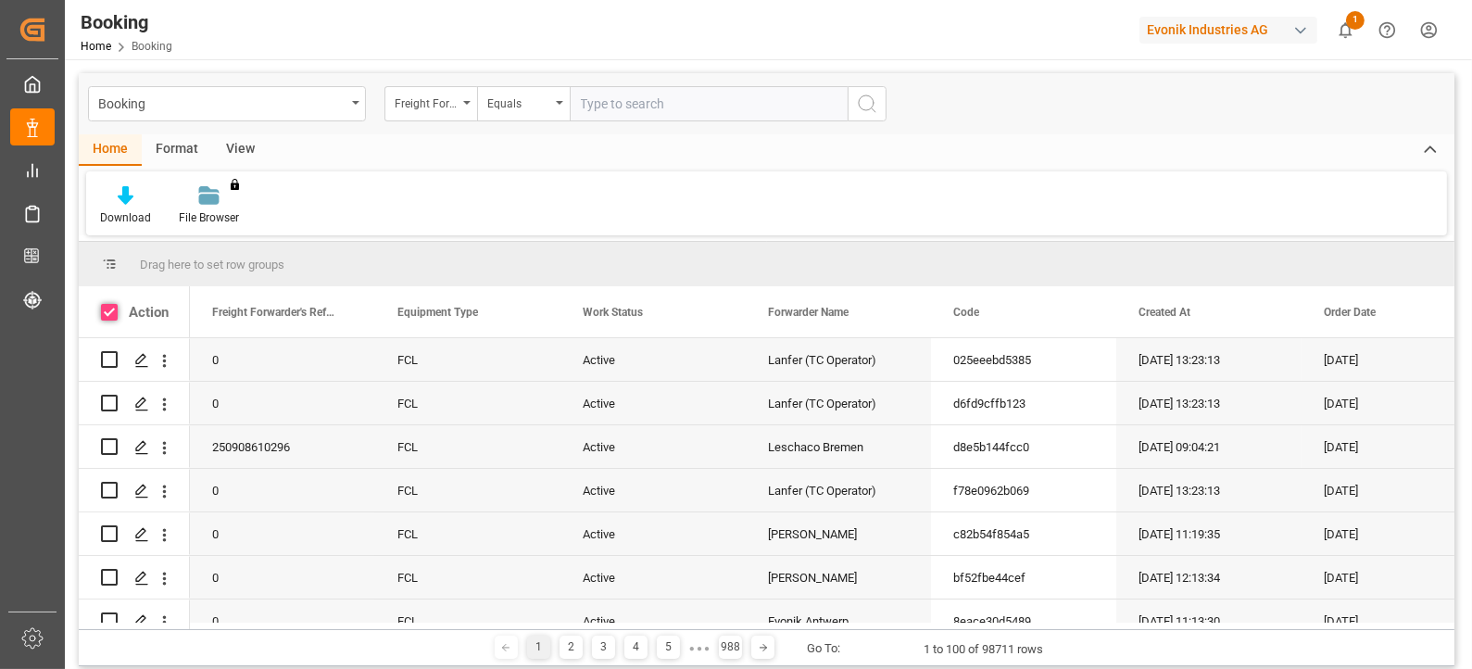
checkbox input "true"
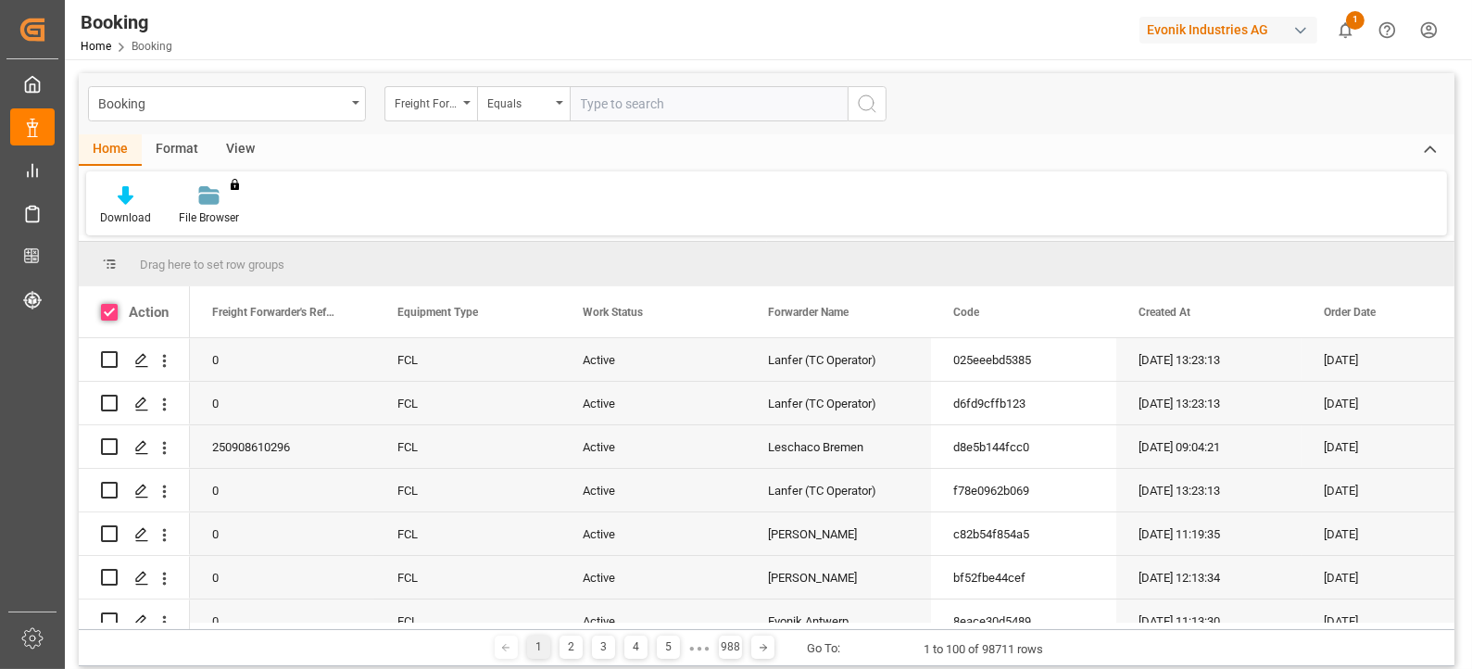
checkbox input "true"
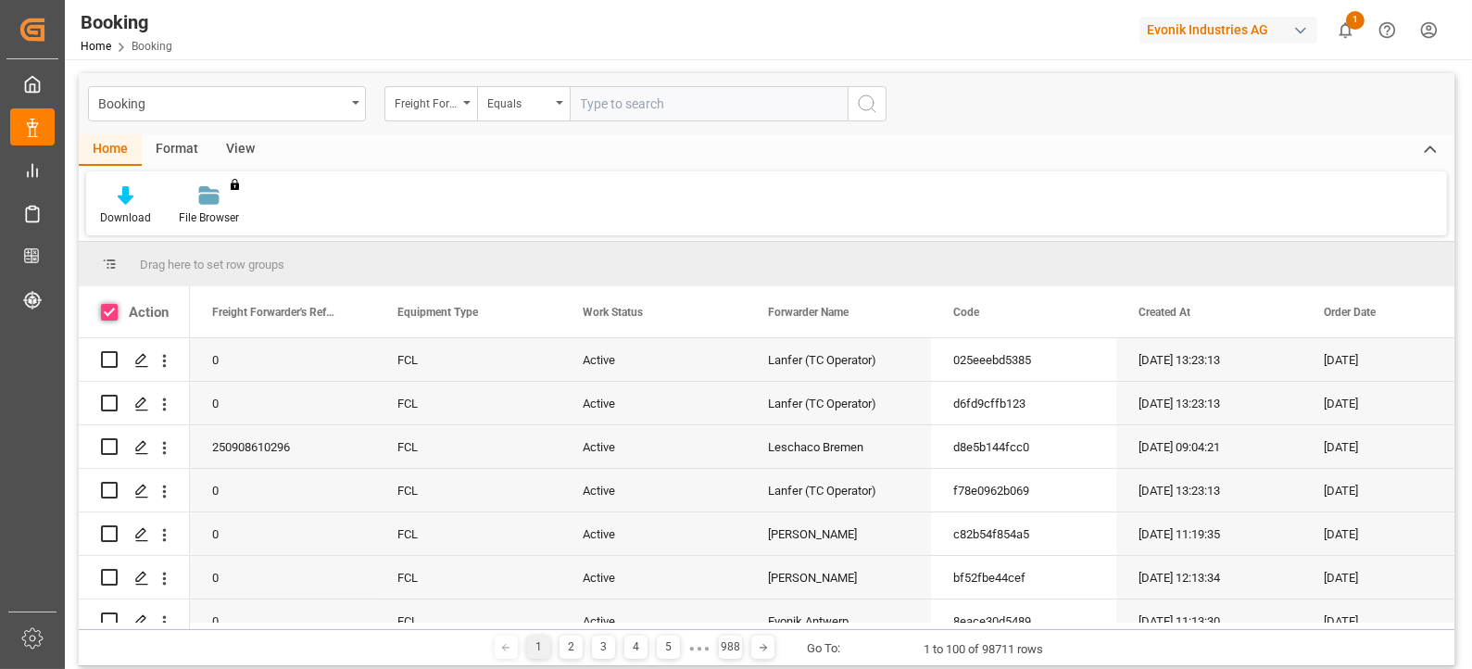
checkbox input "true"
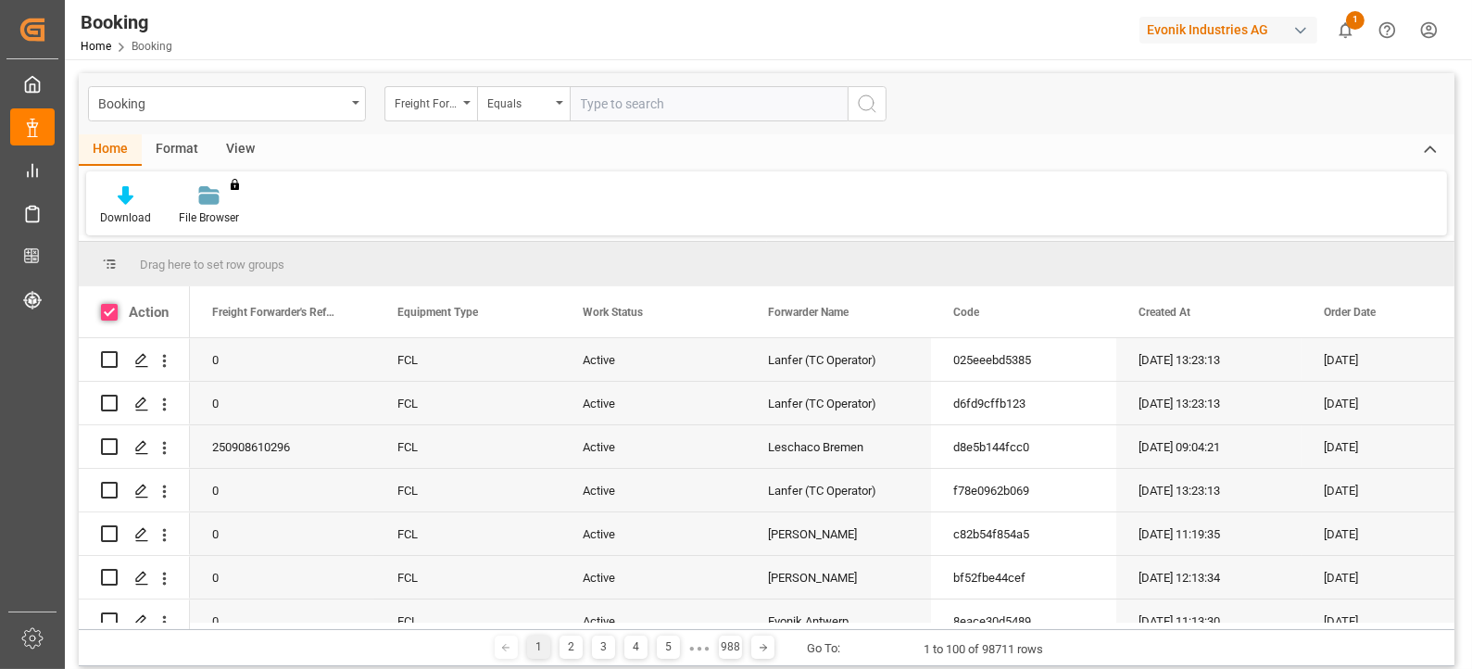
checkbox input "true"
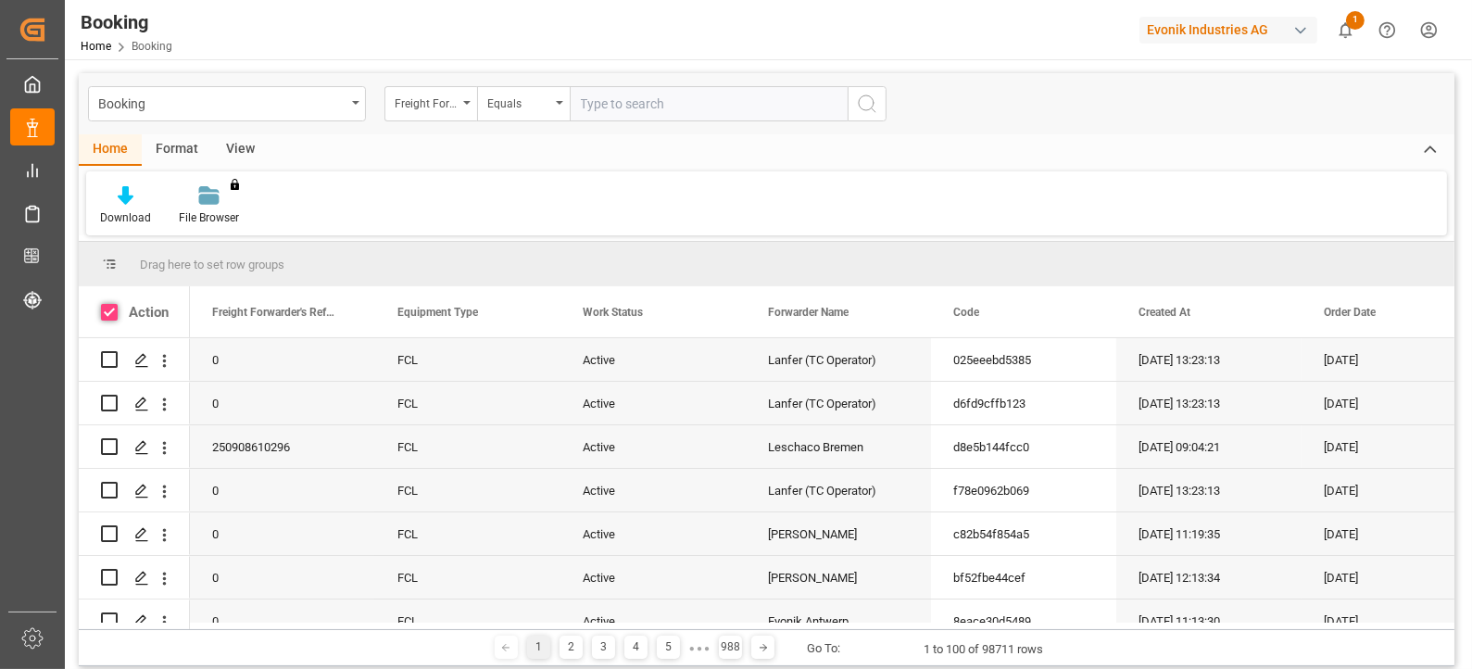
checkbox input "true"
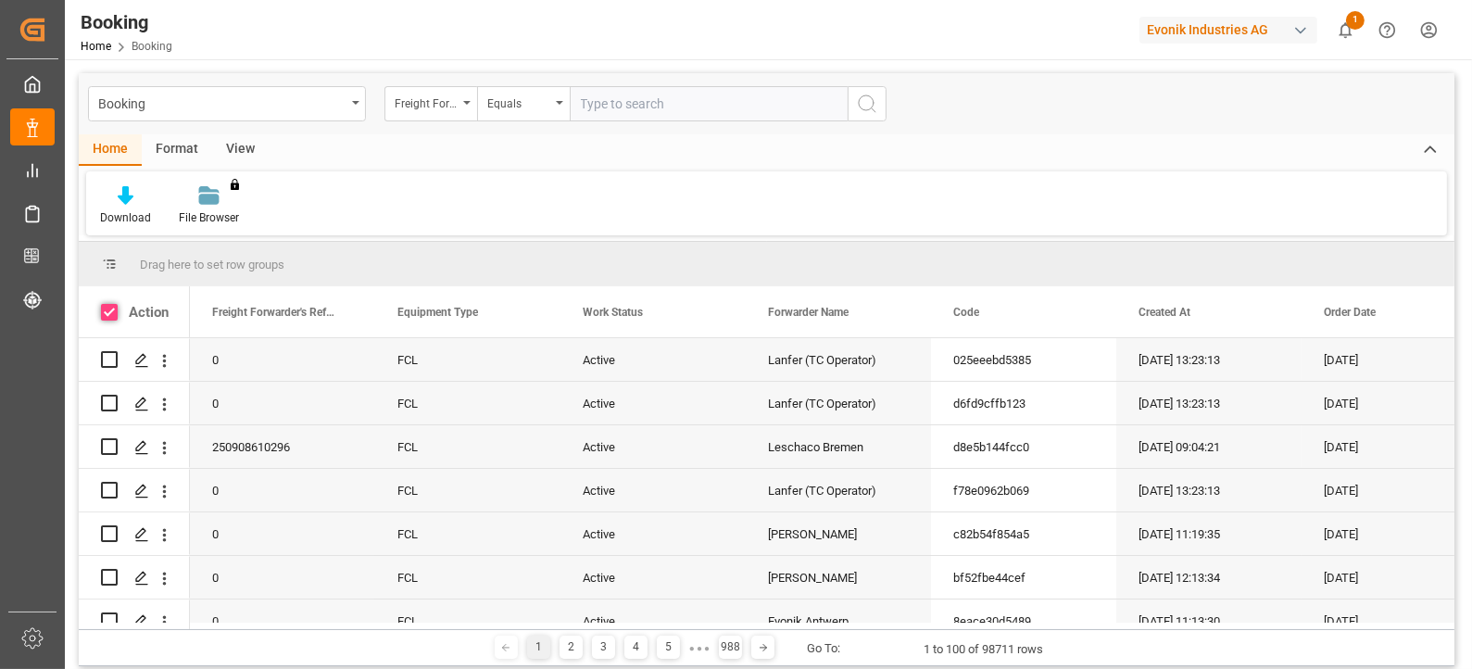
checkbox input "true"
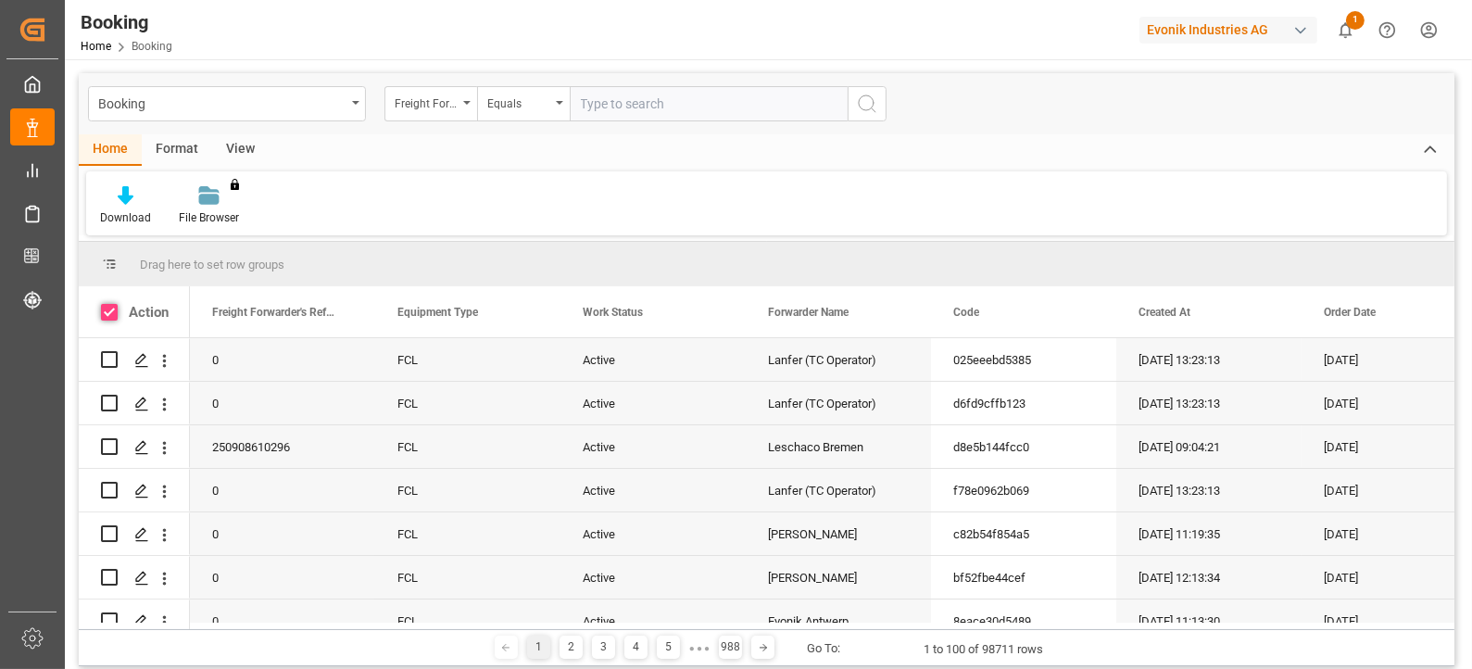
checkbox input "true"
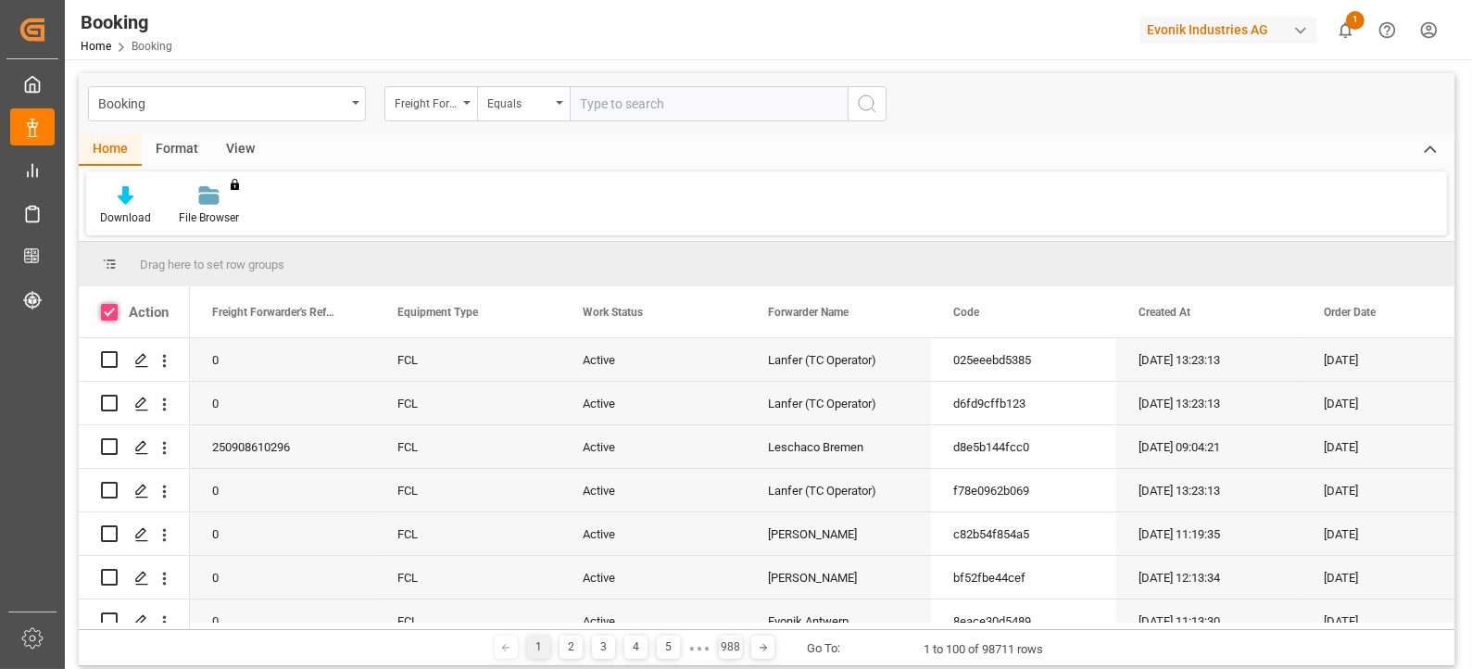
checkbox input "true"
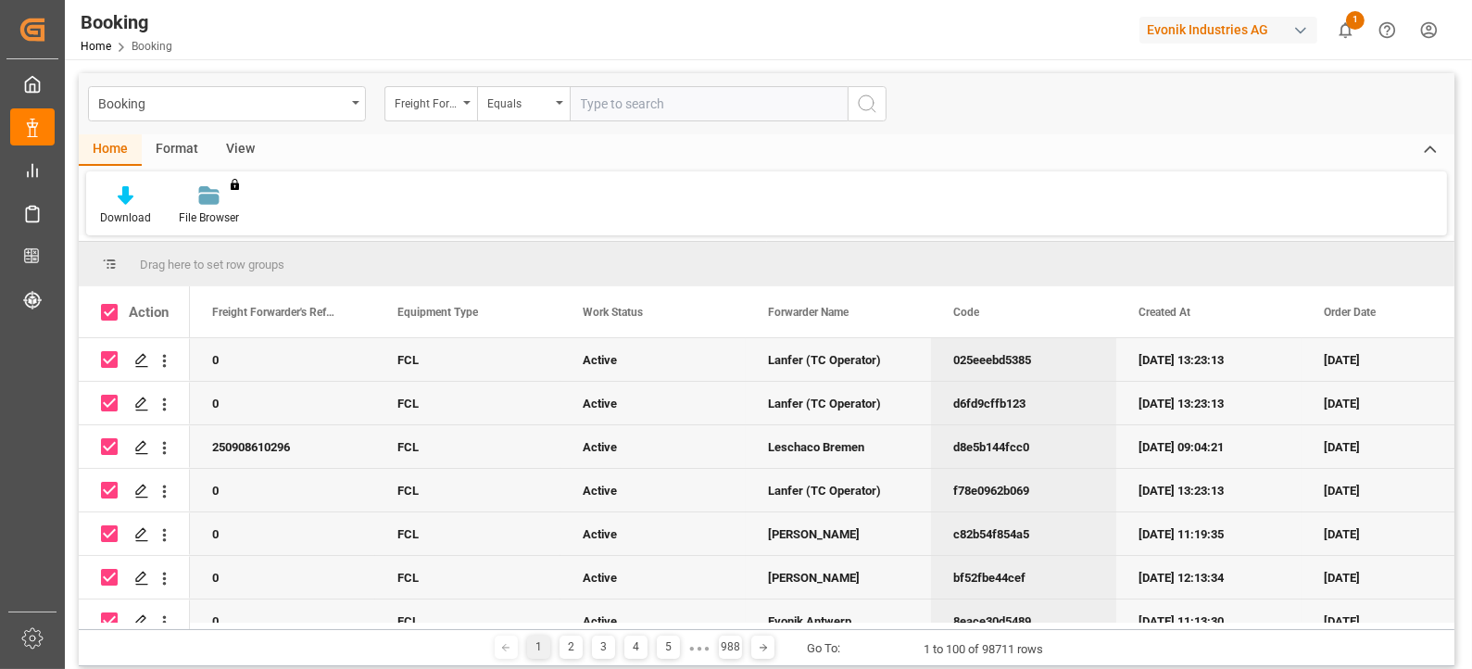
click at [110, 313] on span at bounding box center [109, 312] width 17 height 17
click at [115, 304] on input "checkbox" at bounding box center [115, 304] width 0 height 0
checkbox input "false"
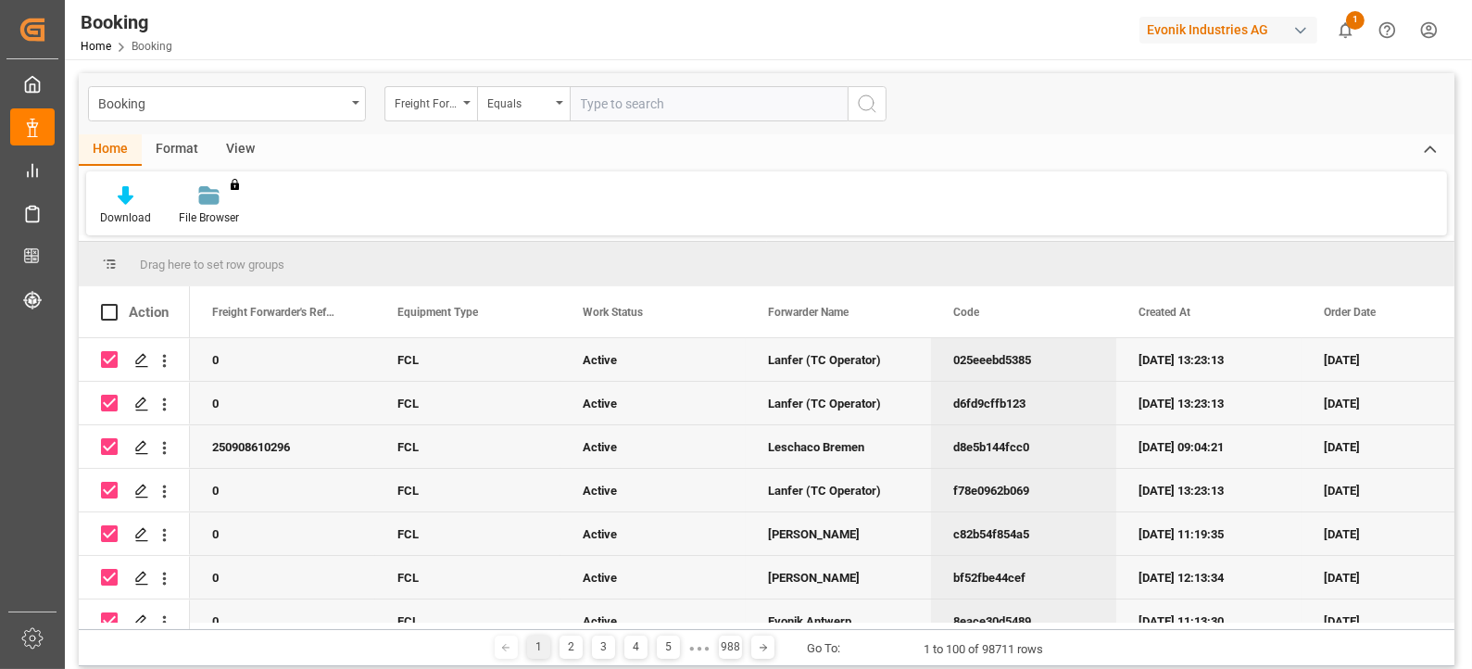
checkbox input "false"
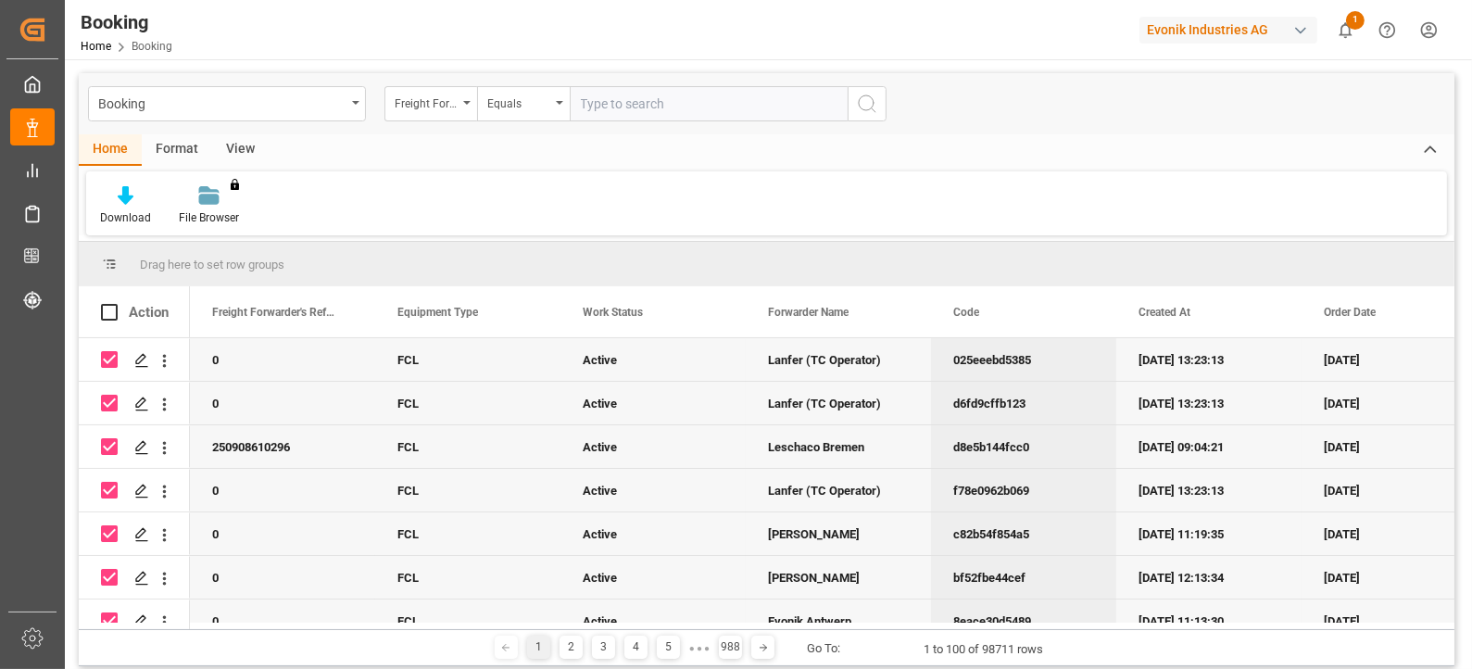
checkbox input "false"
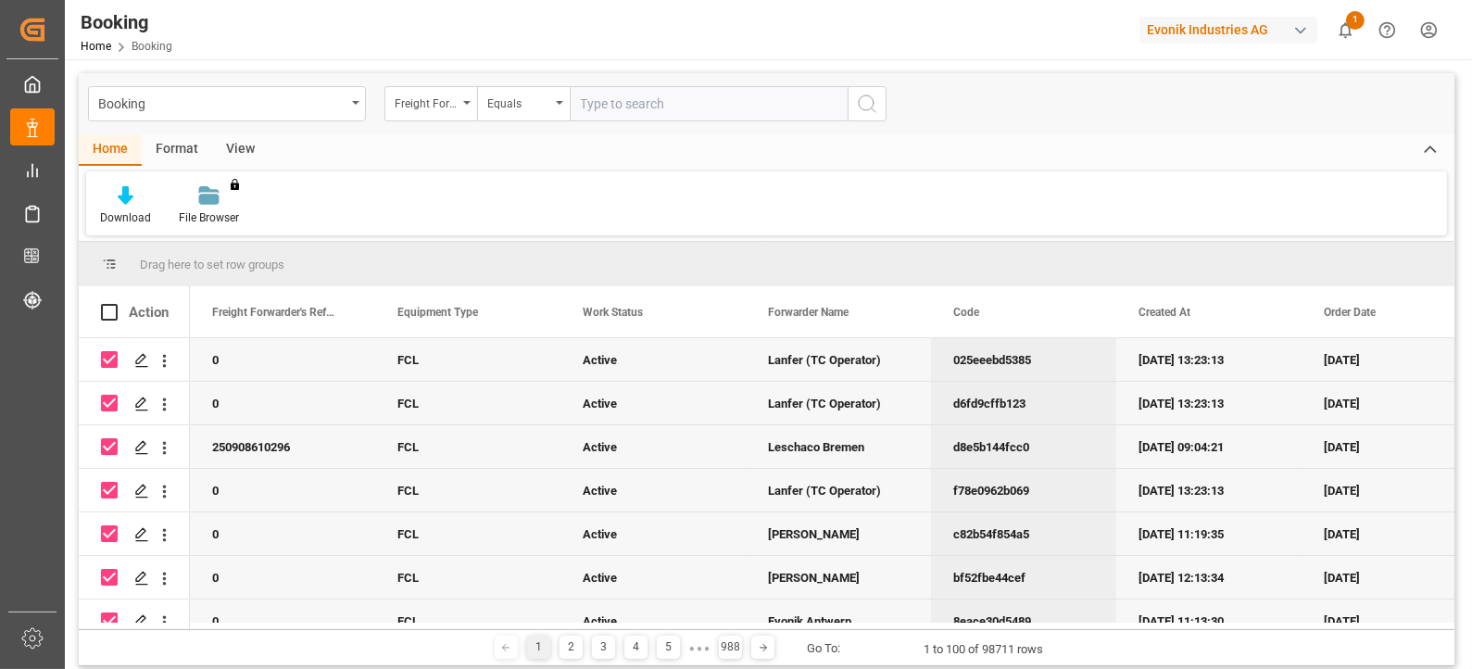
checkbox input "false"
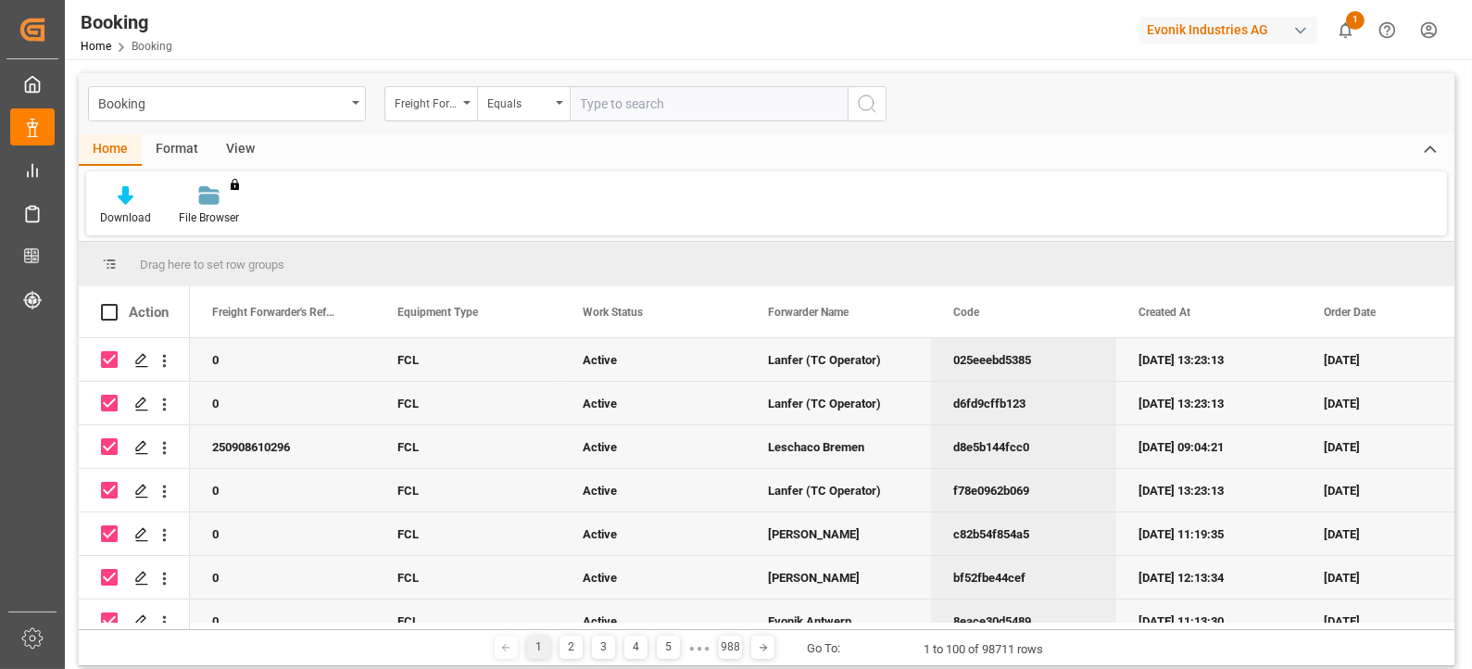
checkbox input "false"
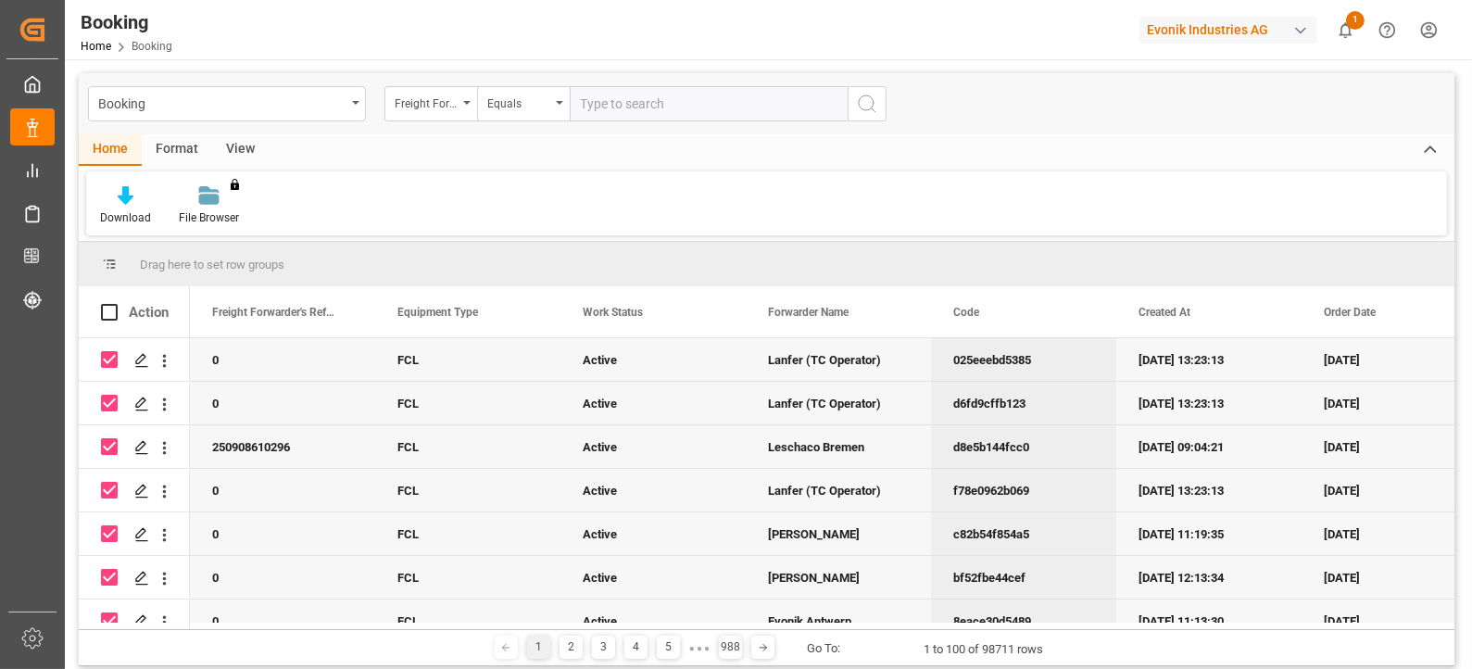
checkbox input "false"
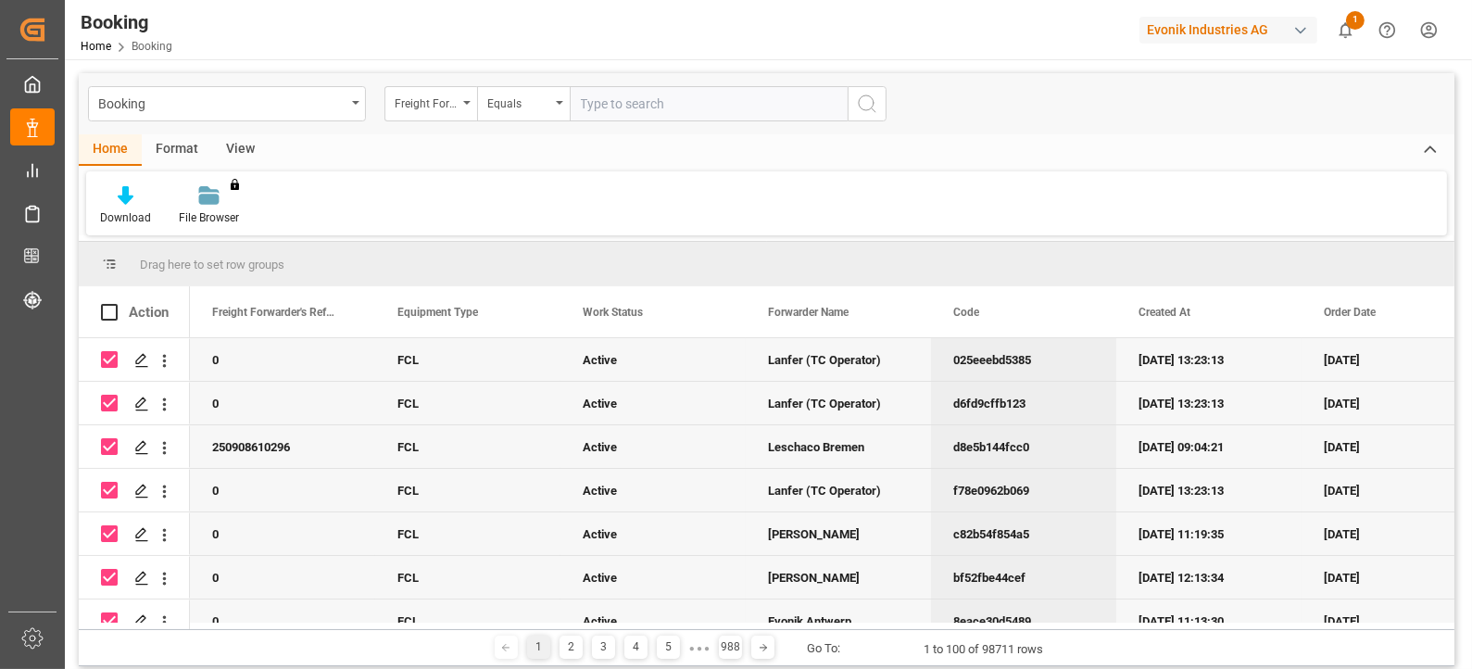
checkbox input "false"
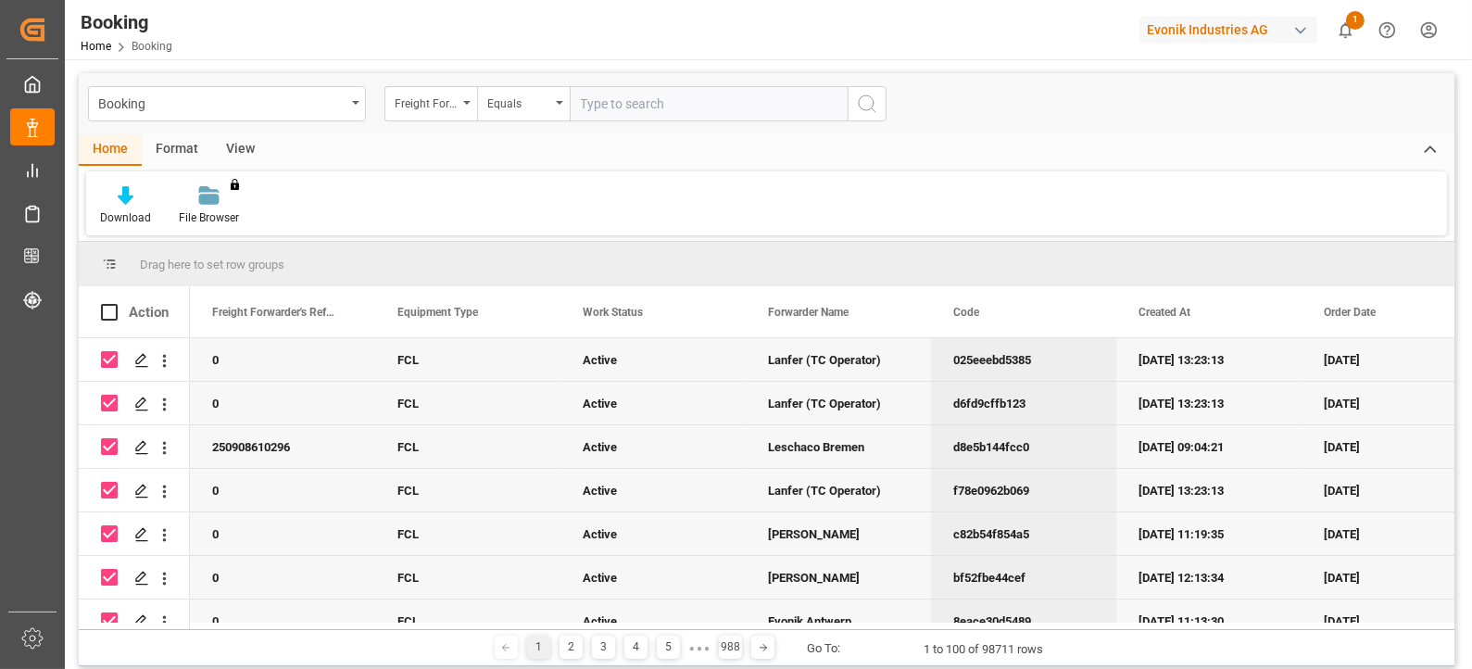
checkbox input "false"
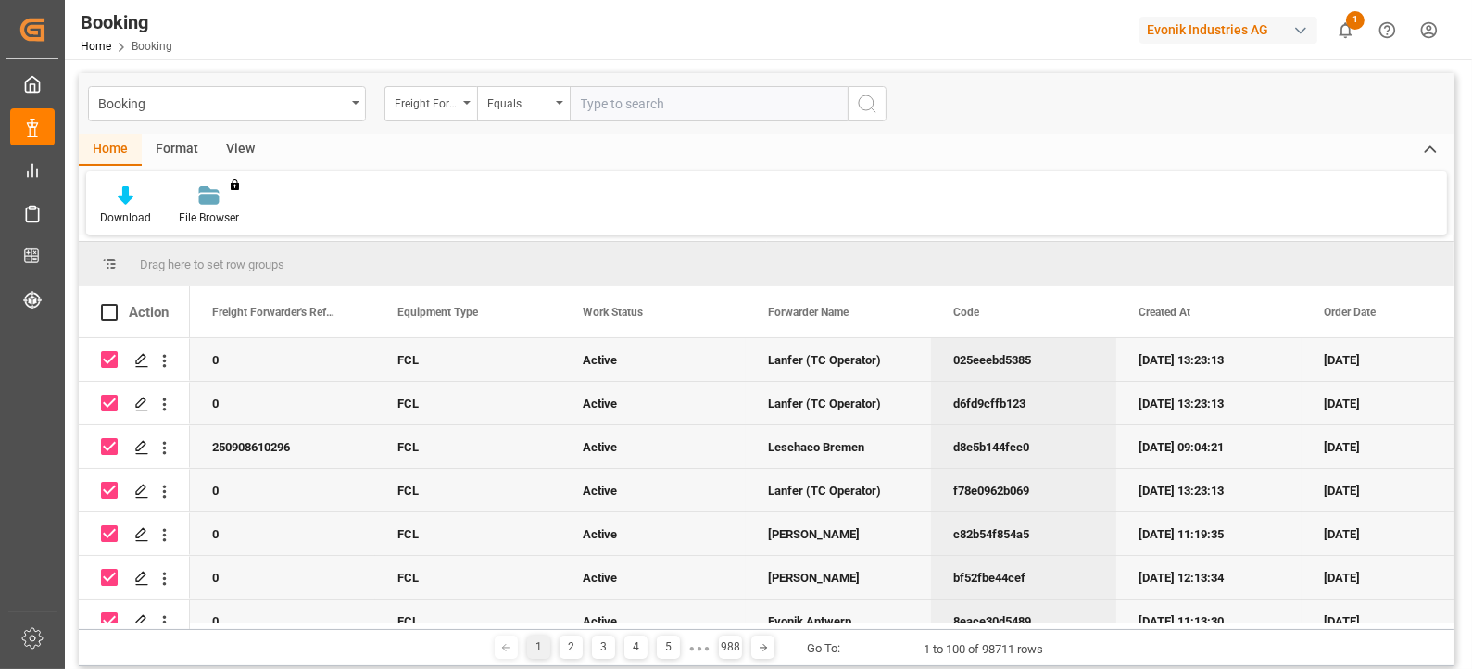
checkbox input "false"
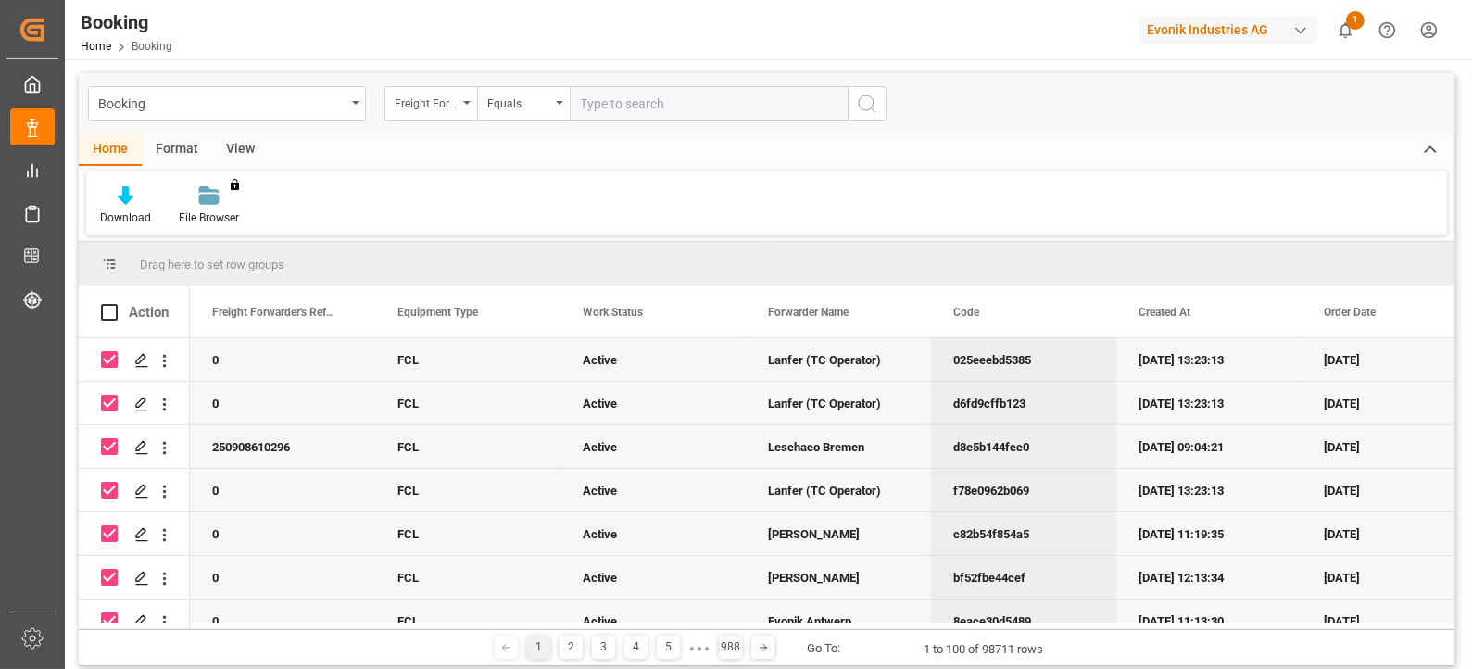
checkbox input "false"
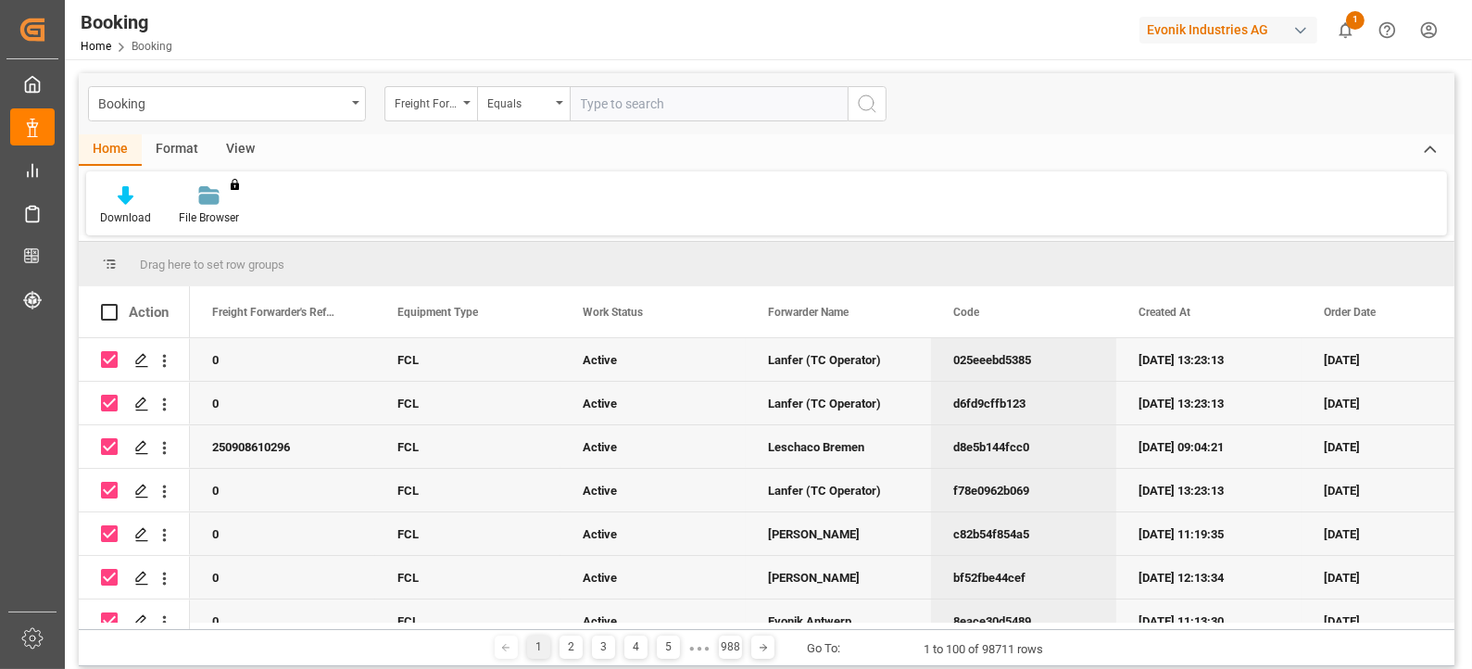
checkbox input "false"
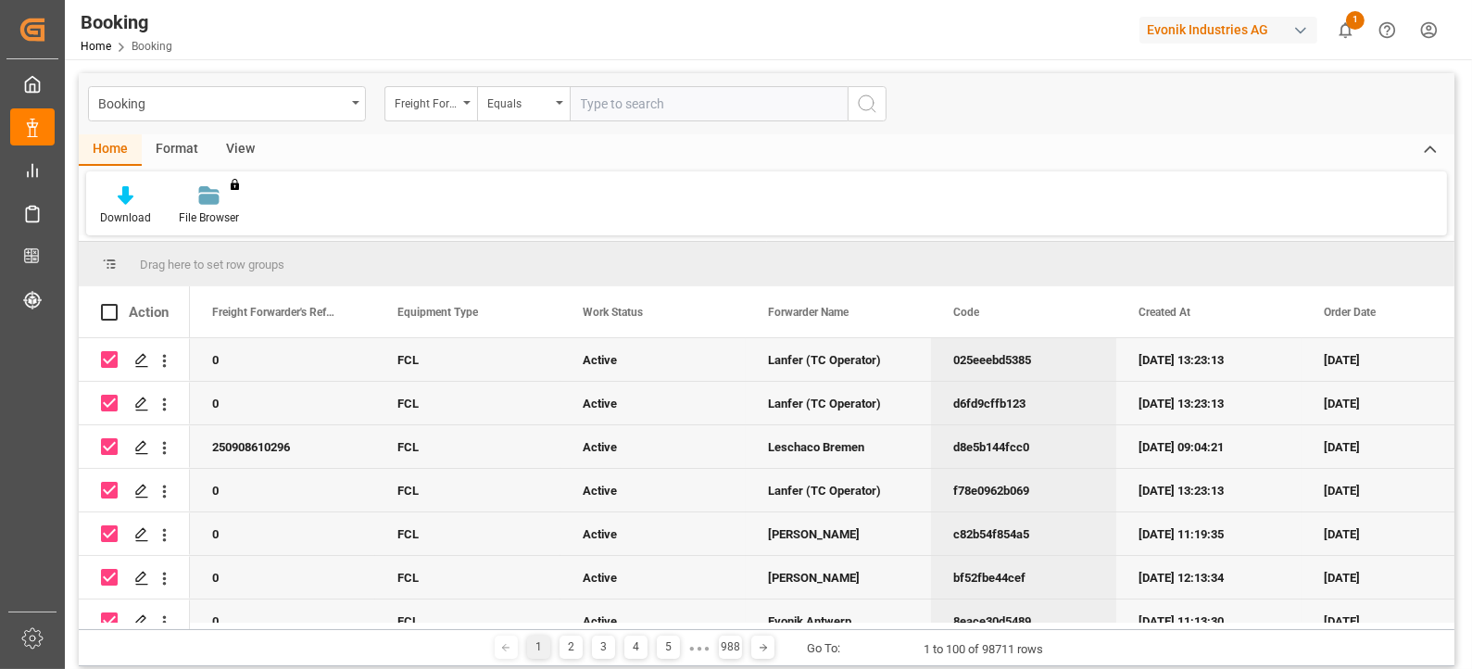
checkbox input "false"
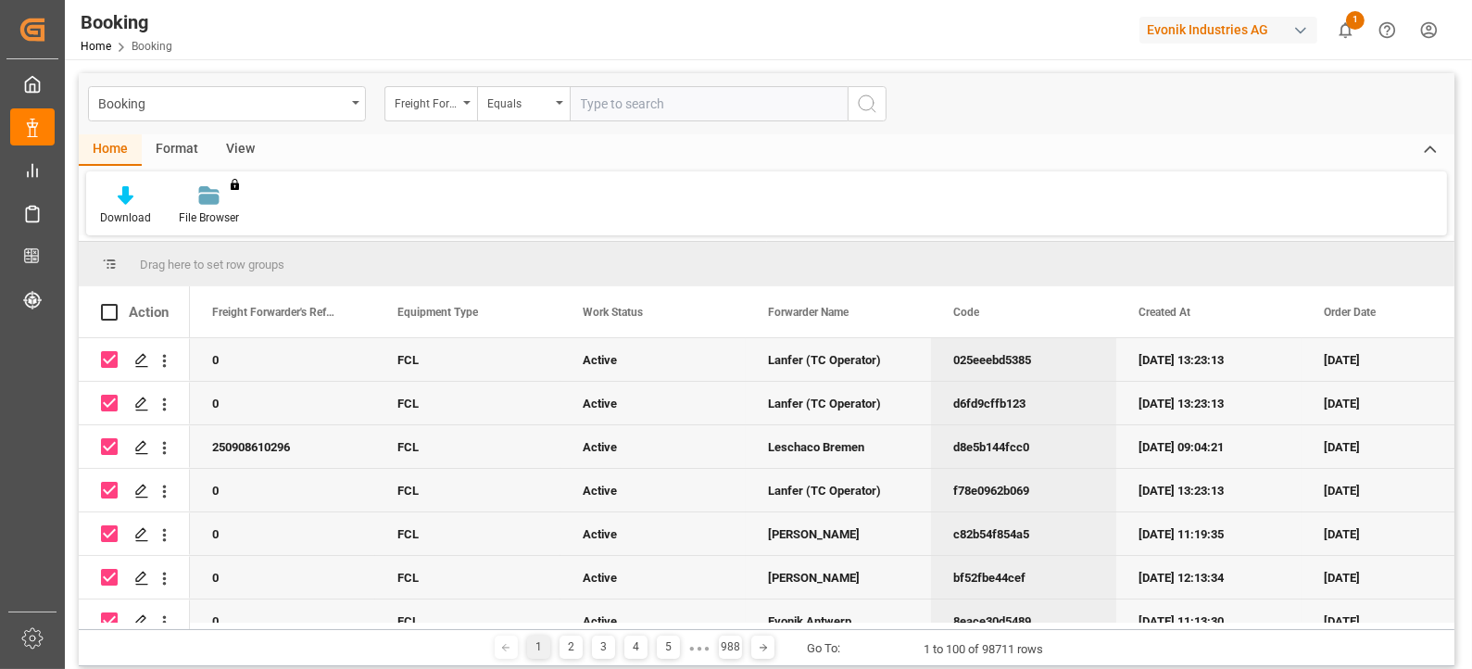
checkbox input "false"
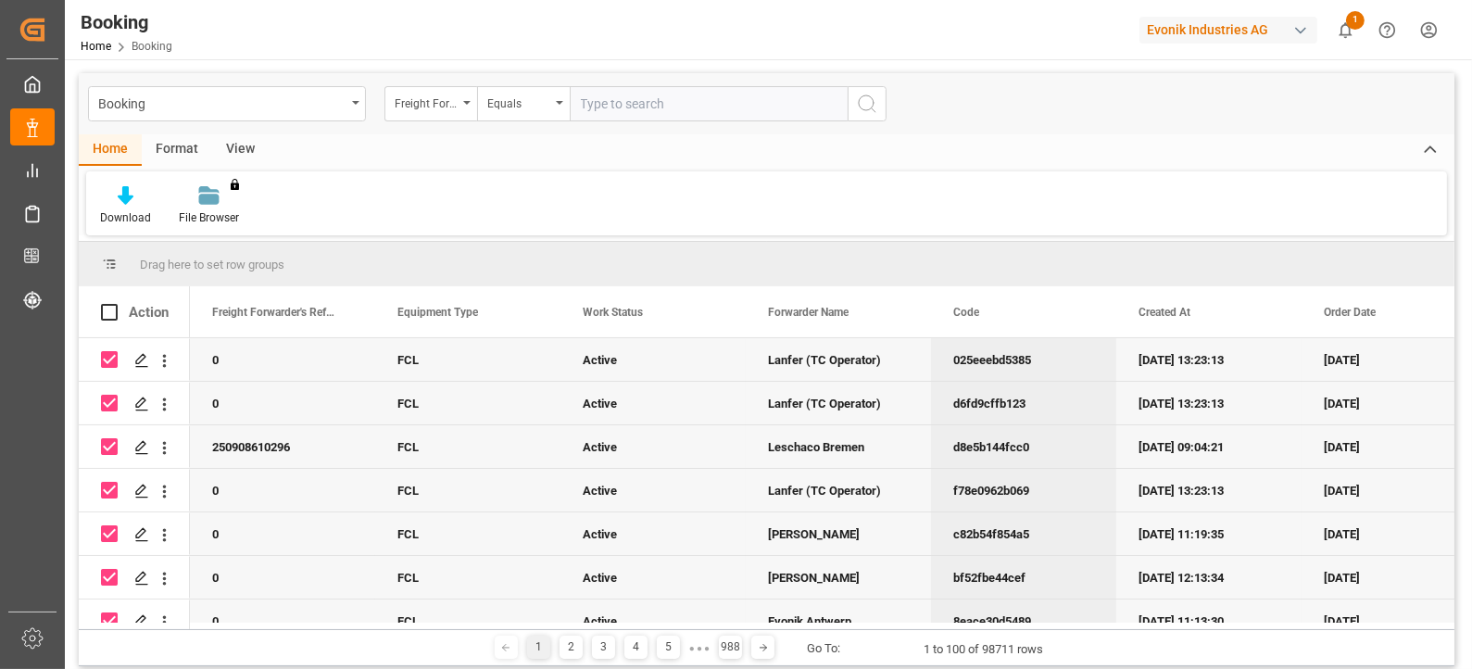
checkbox input "false"
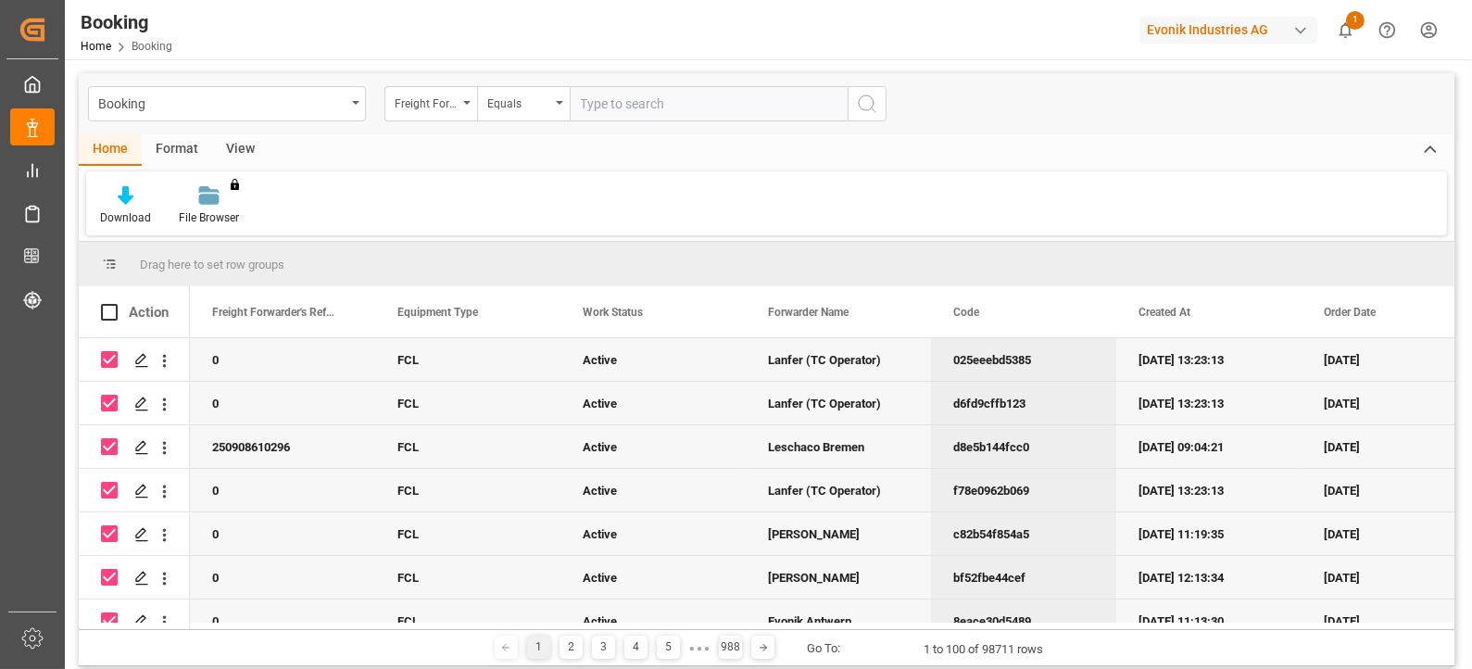
checkbox input "false"
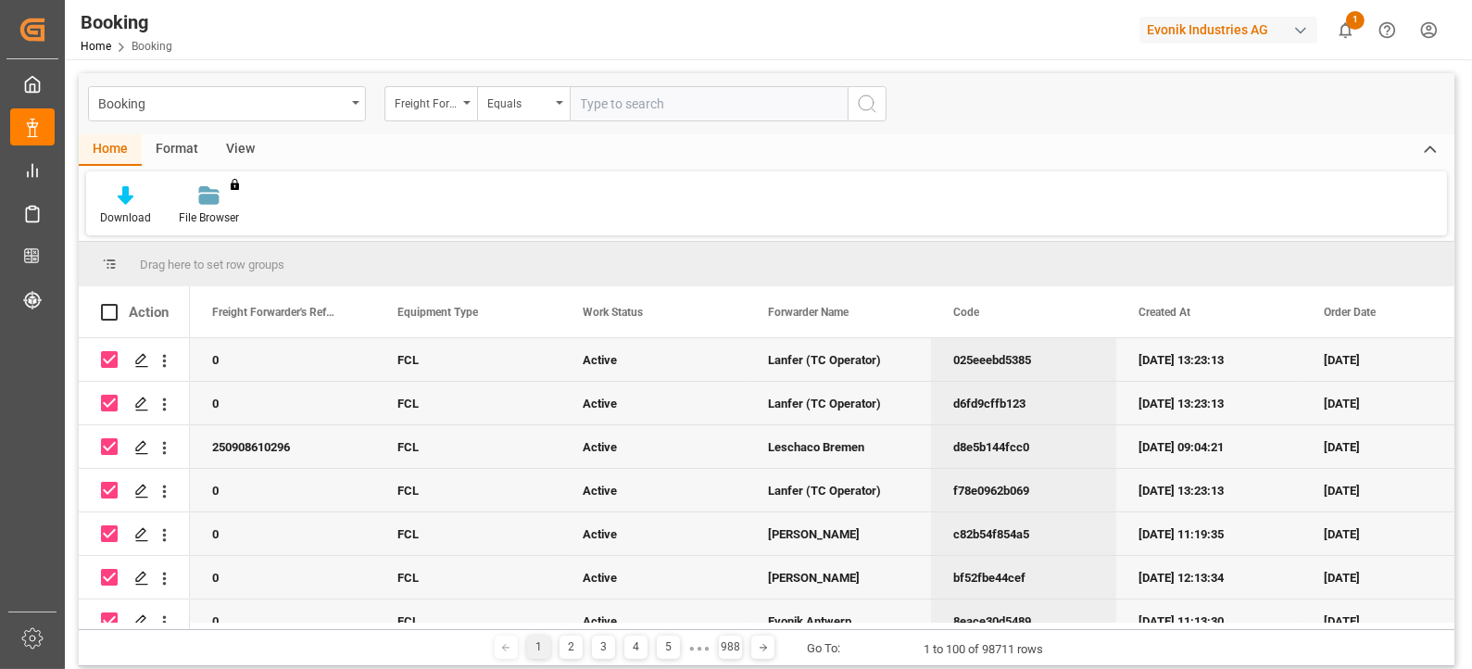
checkbox input "false"
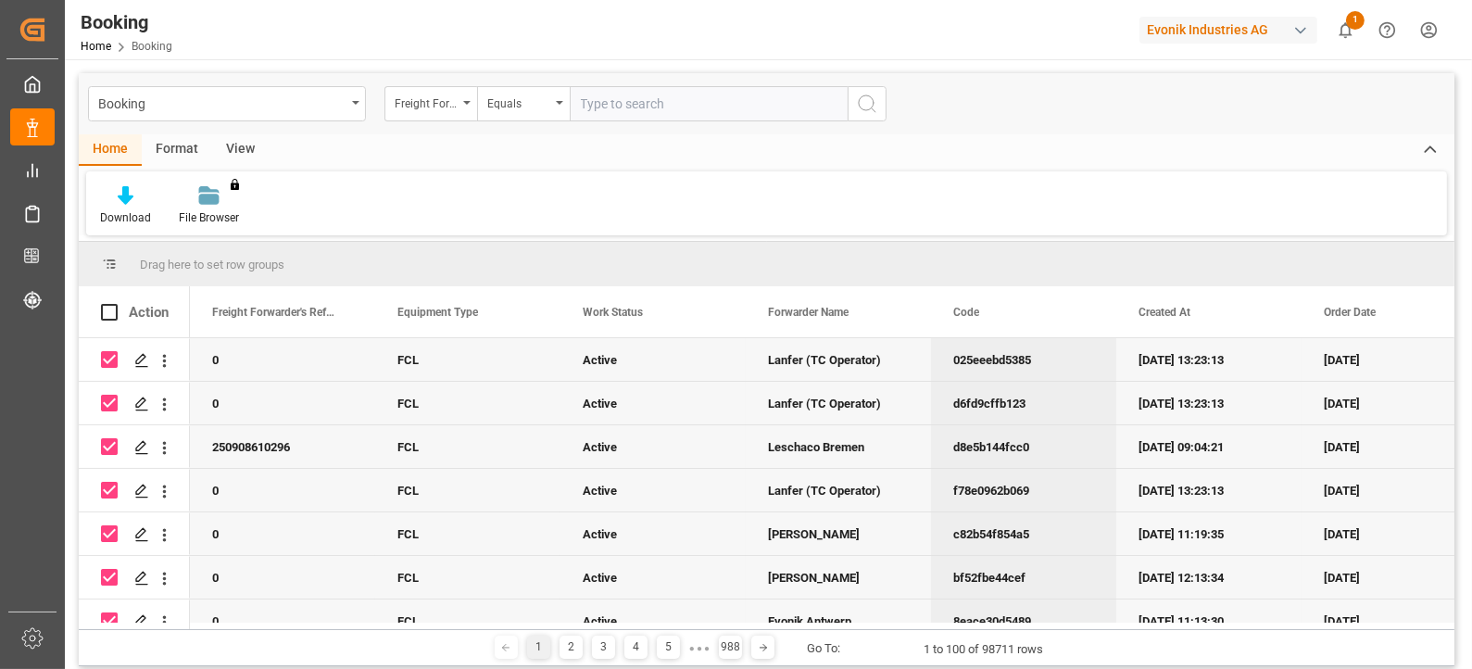
checkbox input "false"
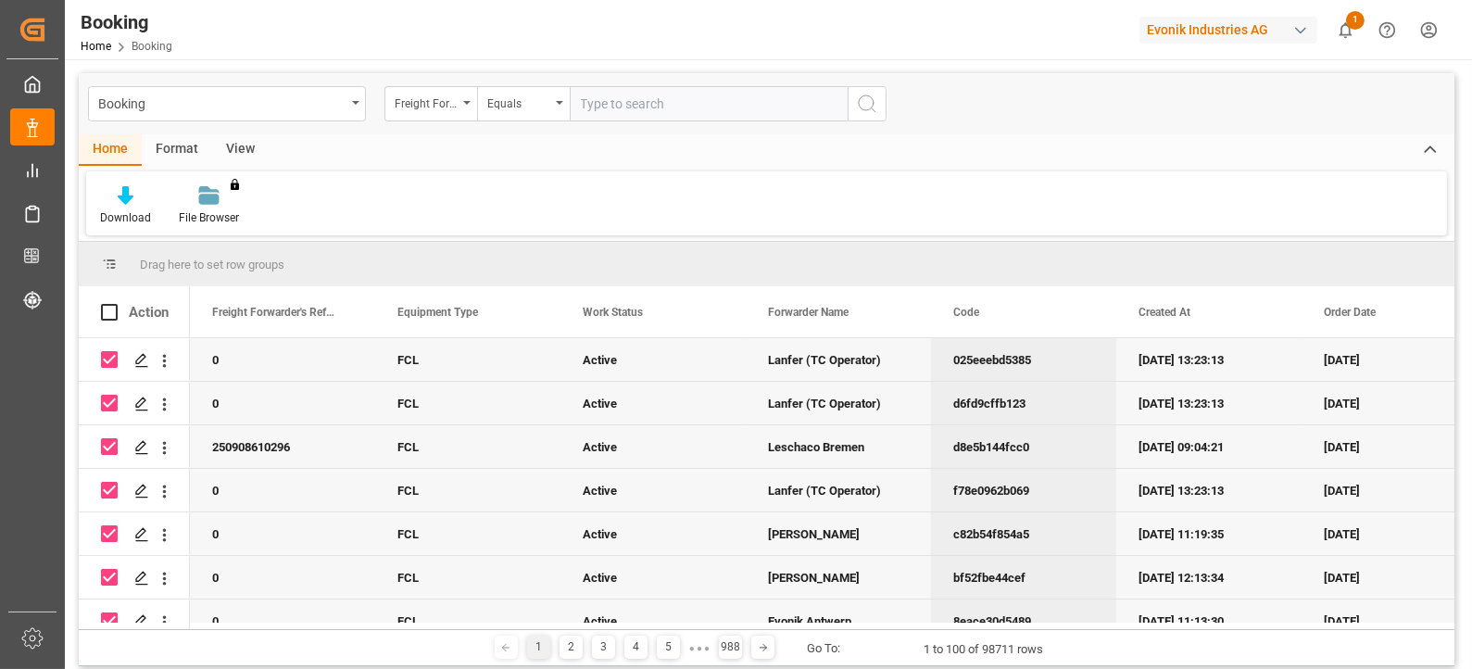
checkbox input "false"
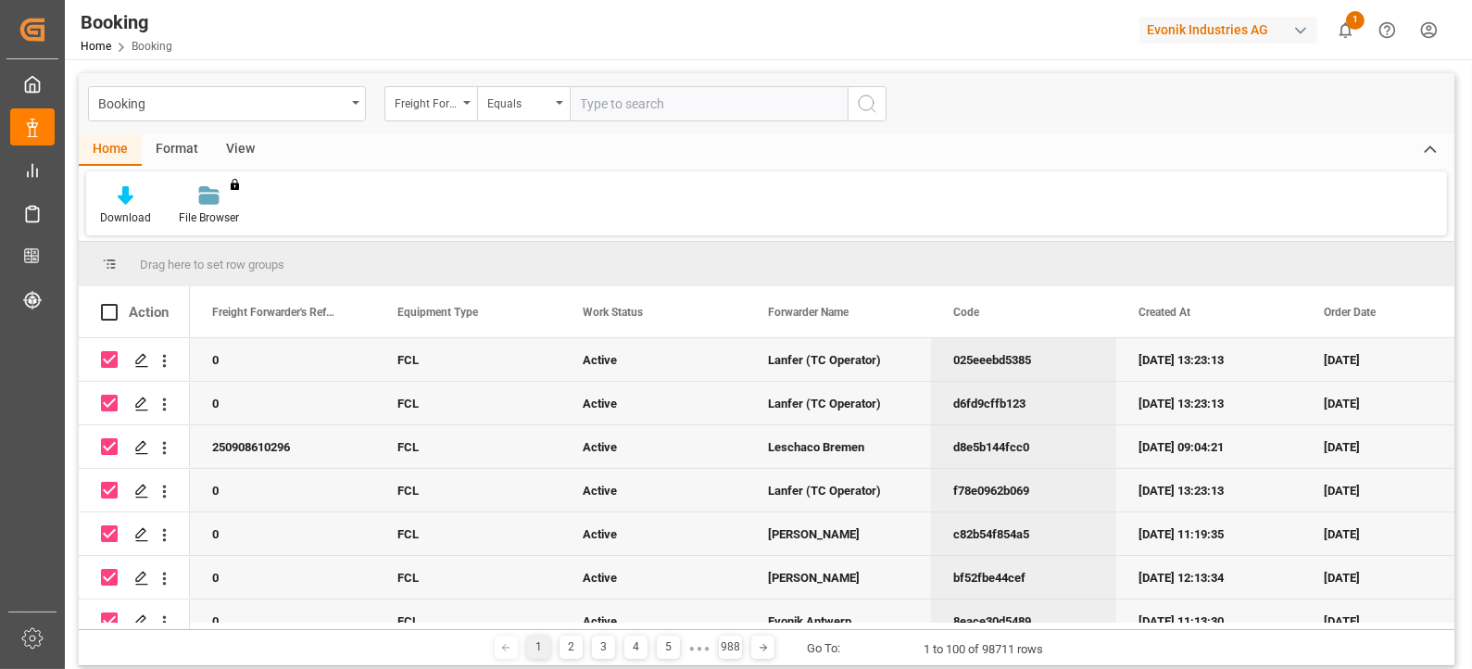
checkbox input "false"
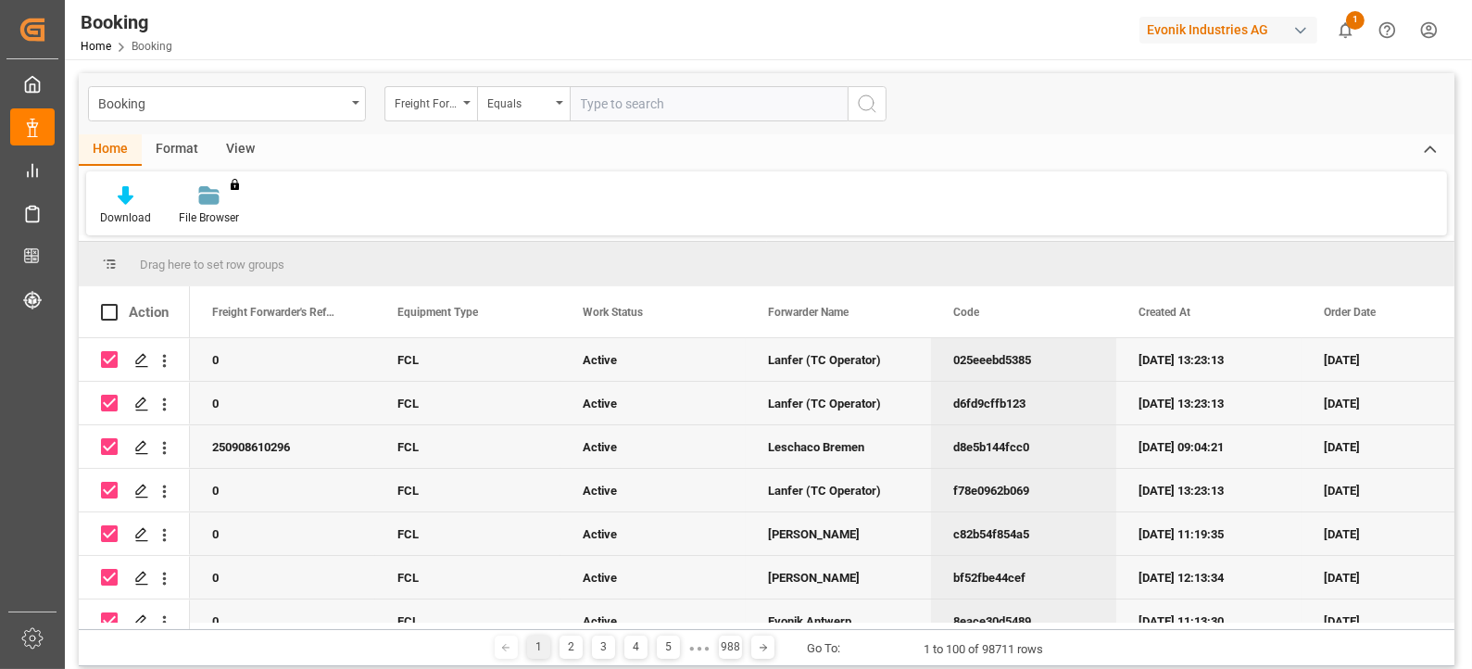
checkbox input "false"
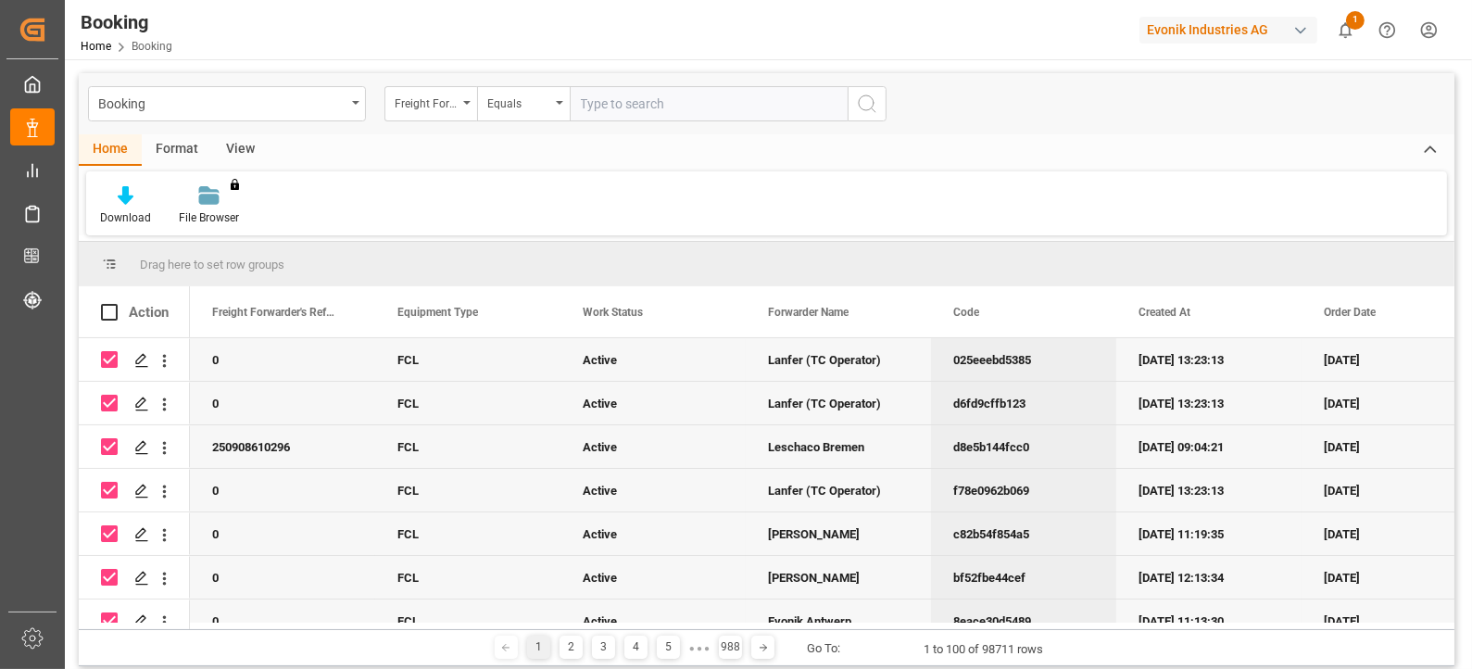
checkbox input "false"
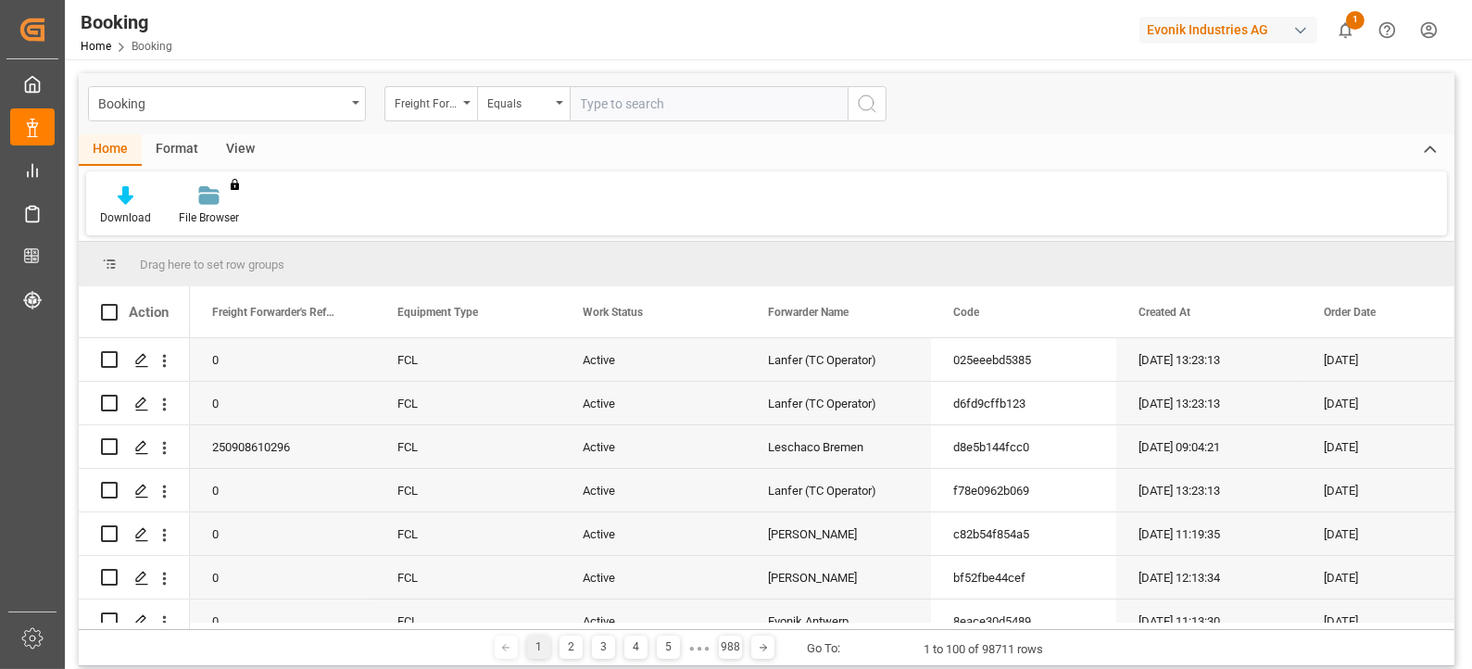
click at [1298, 25] on div "button" at bounding box center [1300, 30] width 19 height 19
click at [1298, 25] on html "Created by potrace 1.15, written by [PERSON_NAME] [DATE]-[DATE] Created by potr…" at bounding box center [736, 334] width 1472 height 669
